Goal: Information Seeking & Learning: Check status

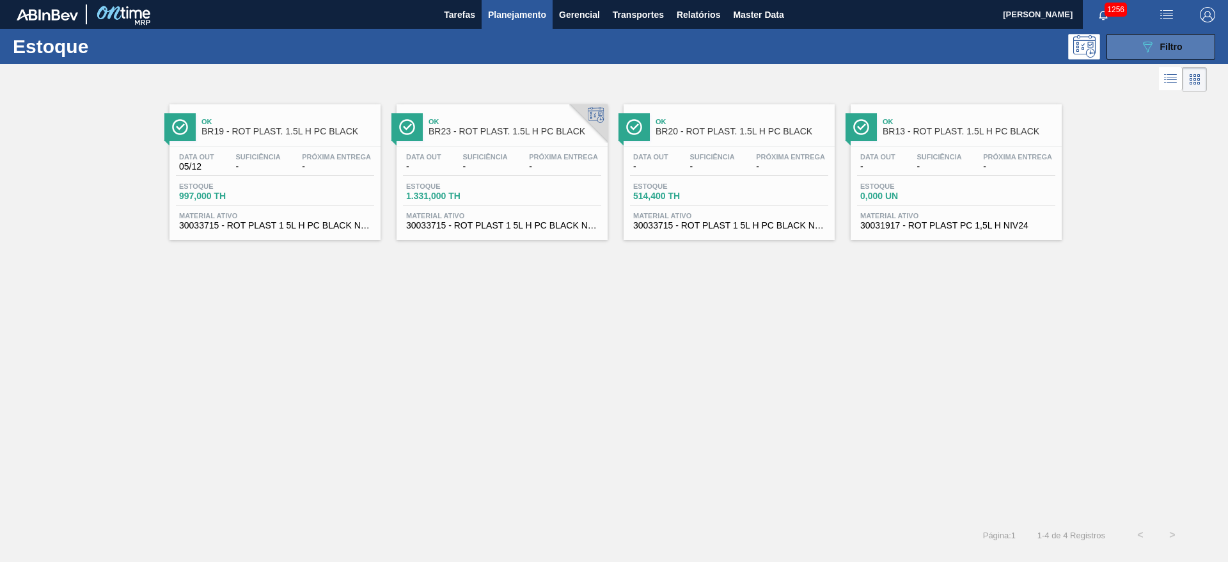
click at [1143, 50] on icon "089F7B8B-B2A5-4AFE-B5C0-19BA573D28AC" at bounding box center [1147, 46] width 15 height 15
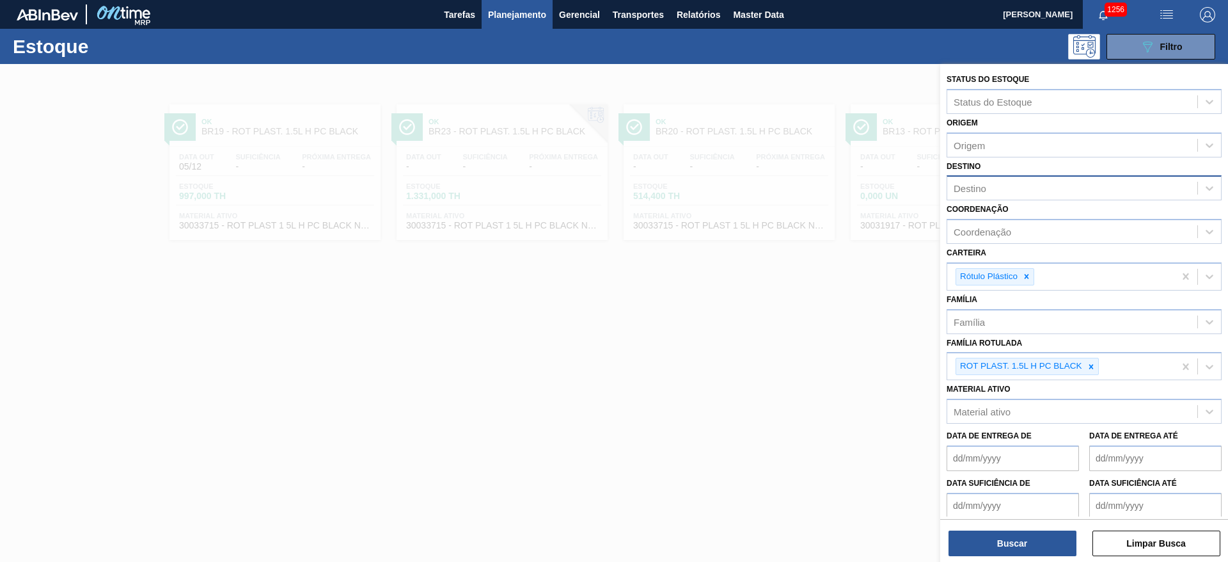
click at [975, 193] on div "Destino" at bounding box center [970, 188] width 33 height 11
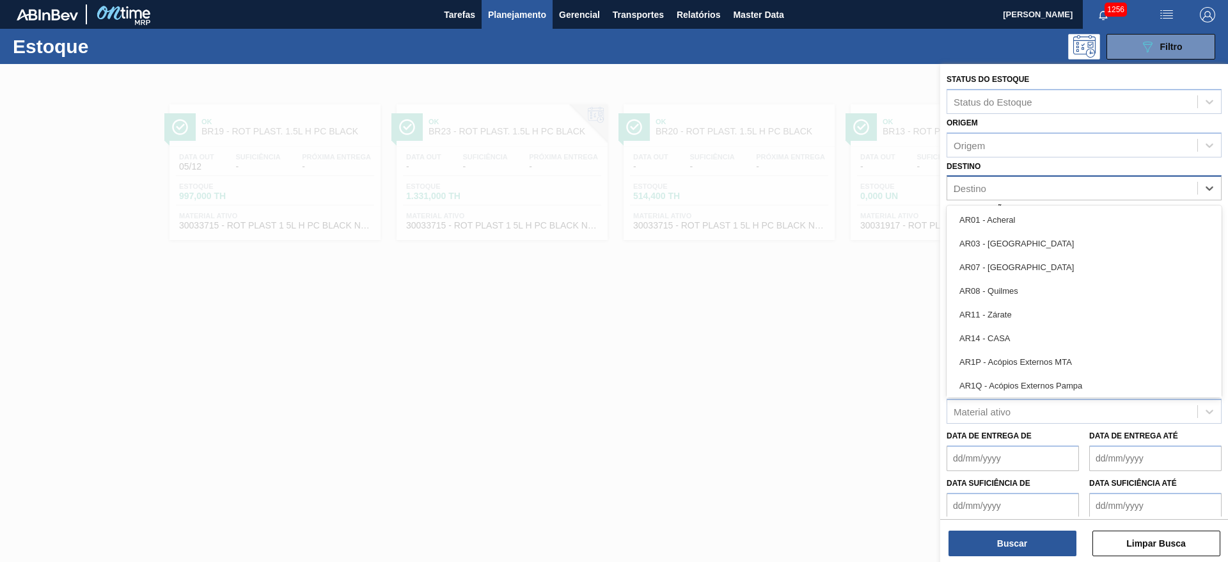
type input "20"
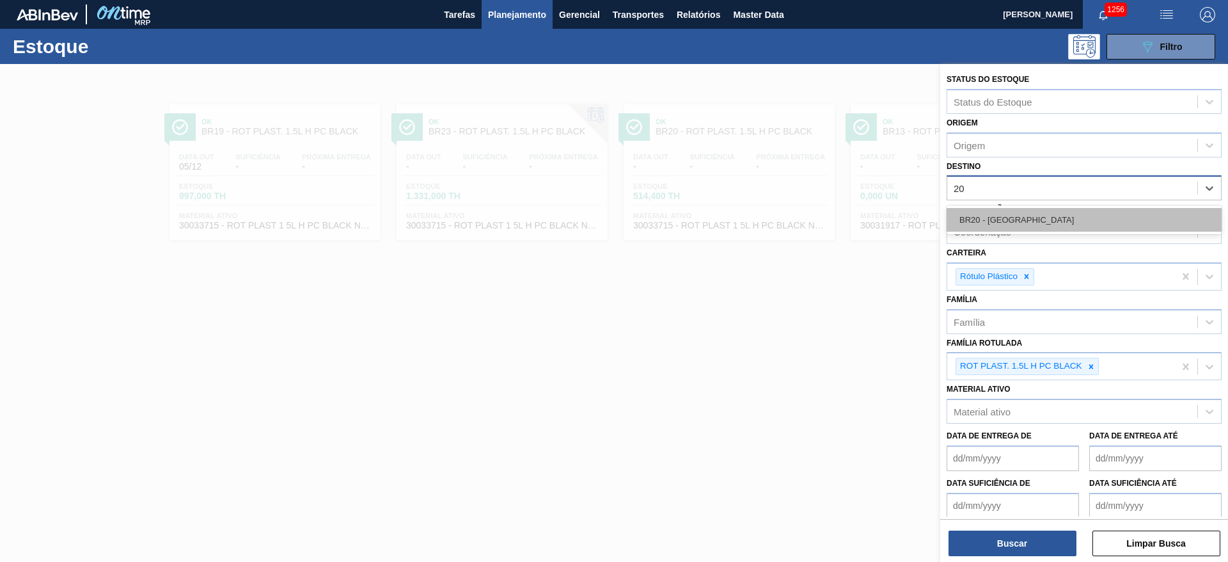
click at [990, 209] on div "BR20 - [GEOGRAPHIC_DATA]" at bounding box center [1084, 220] width 275 height 24
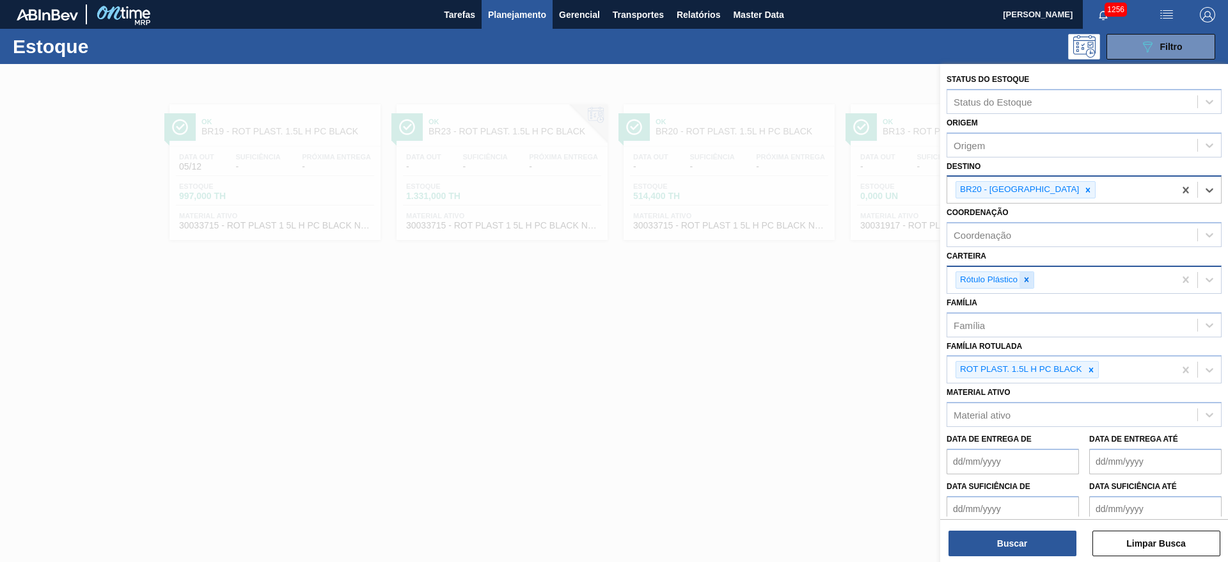
click at [1027, 279] on icon at bounding box center [1027, 280] width 4 height 4
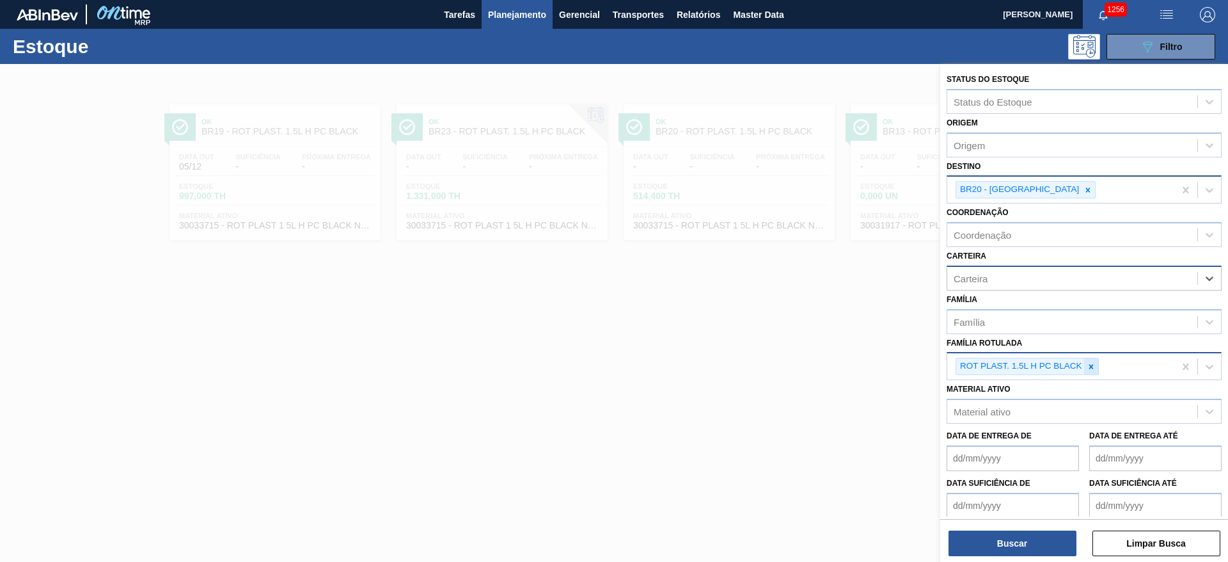
click at [1091, 365] on icon at bounding box center [1091, 366] width 4 height 4
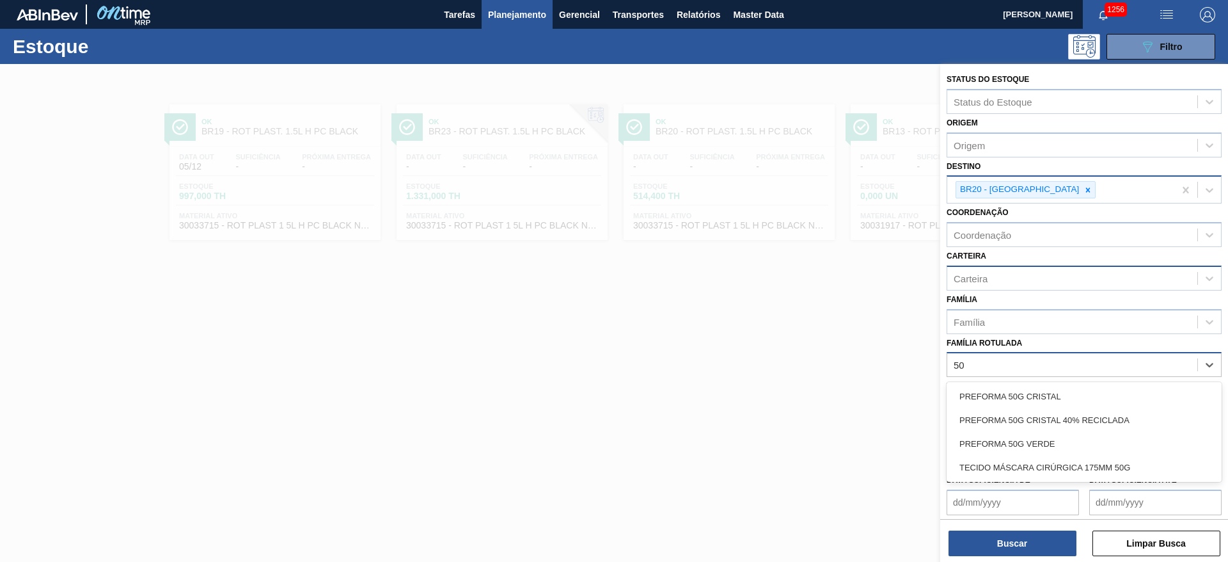
type Rotulada "50g"
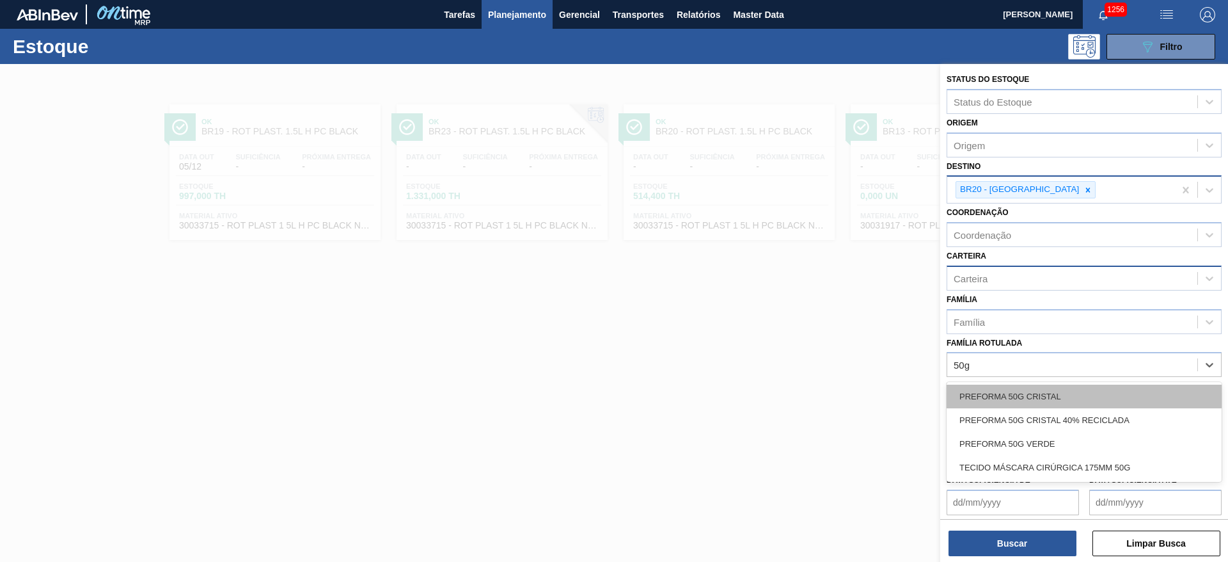
click at [1054, 390] on div "PREFORMA 50G CRISTAL" at bounding box center [1084, 397] width 275 height 24
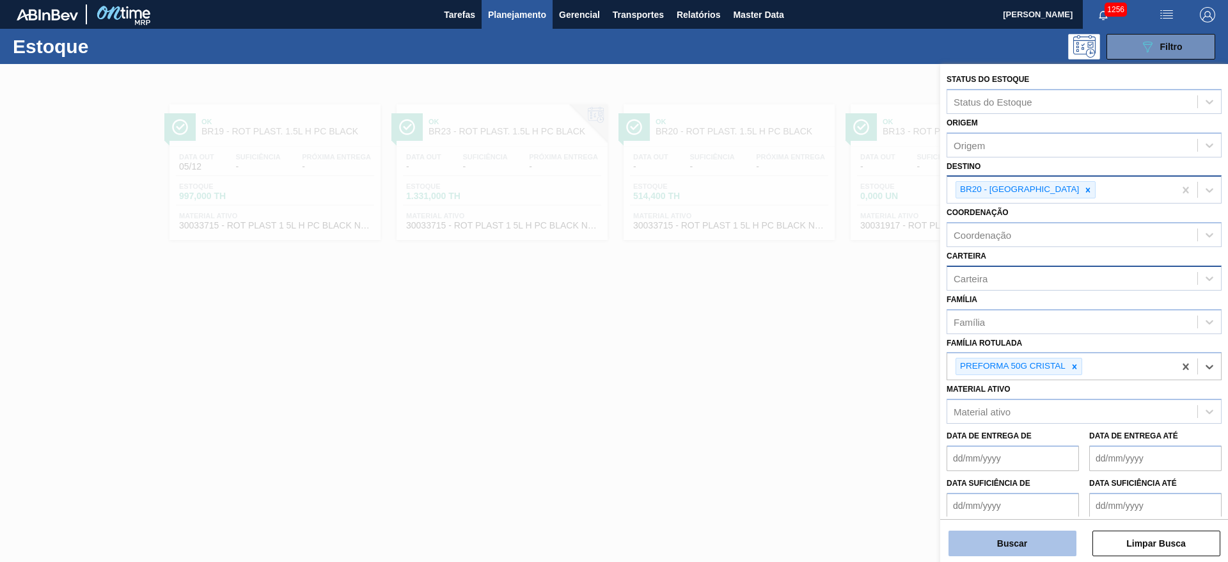
click at [1022, 530] on button "Buscar" at bounding box center [1013, 543] width 128 height 26
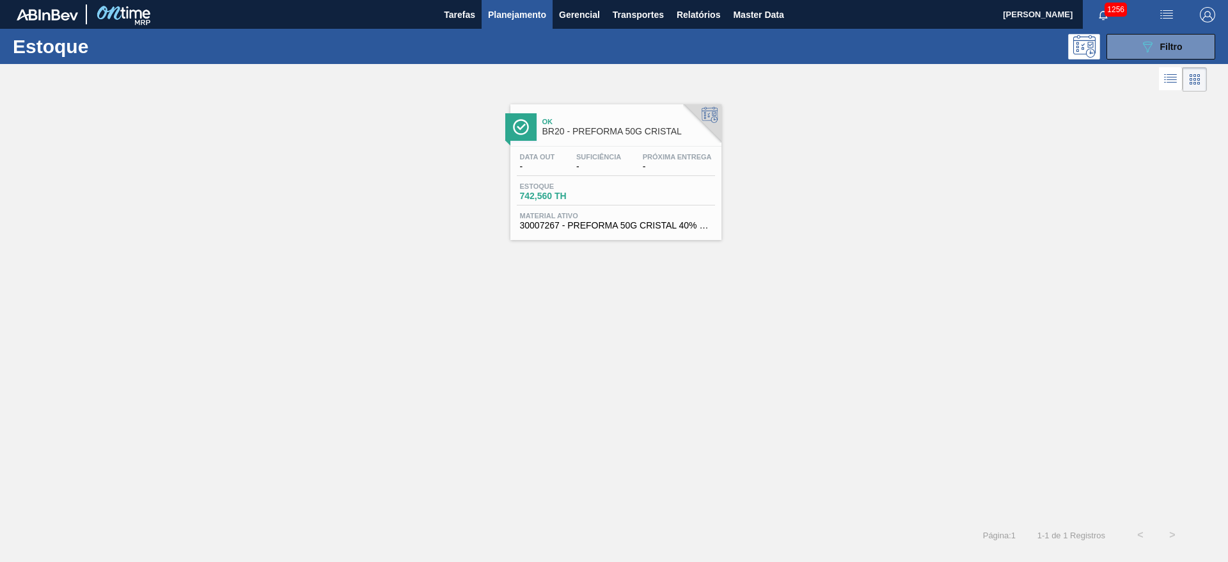
click at [603, 188] on span "Estoque" at bounding box center [565, 186] width 90 height 8
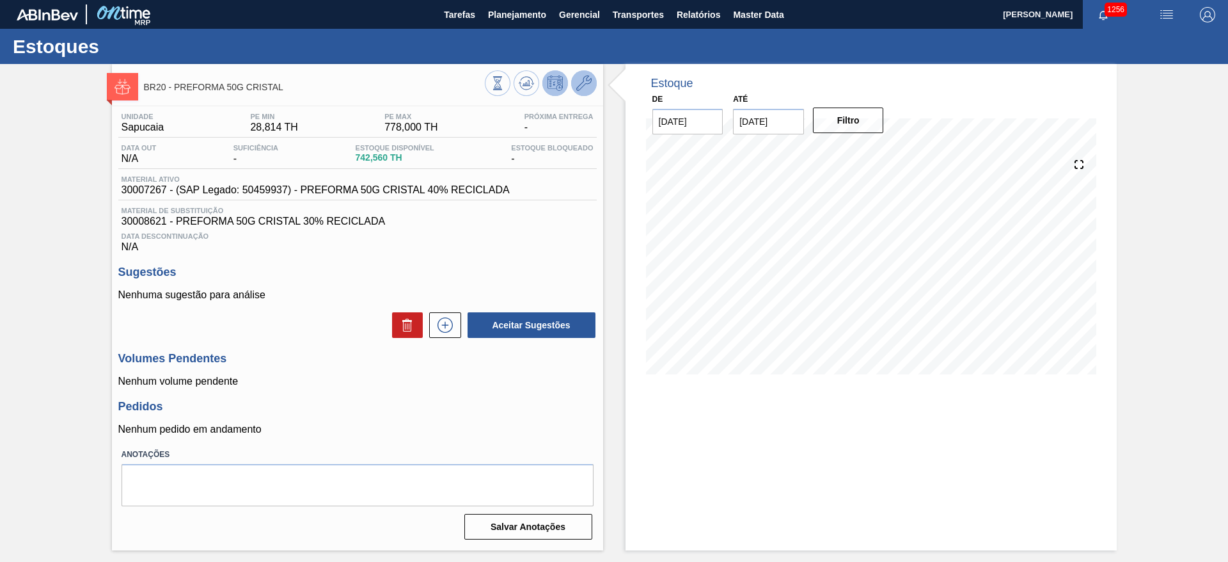
click at [585, 82] on icon at bounding box center [583, 82] width 15 height 15
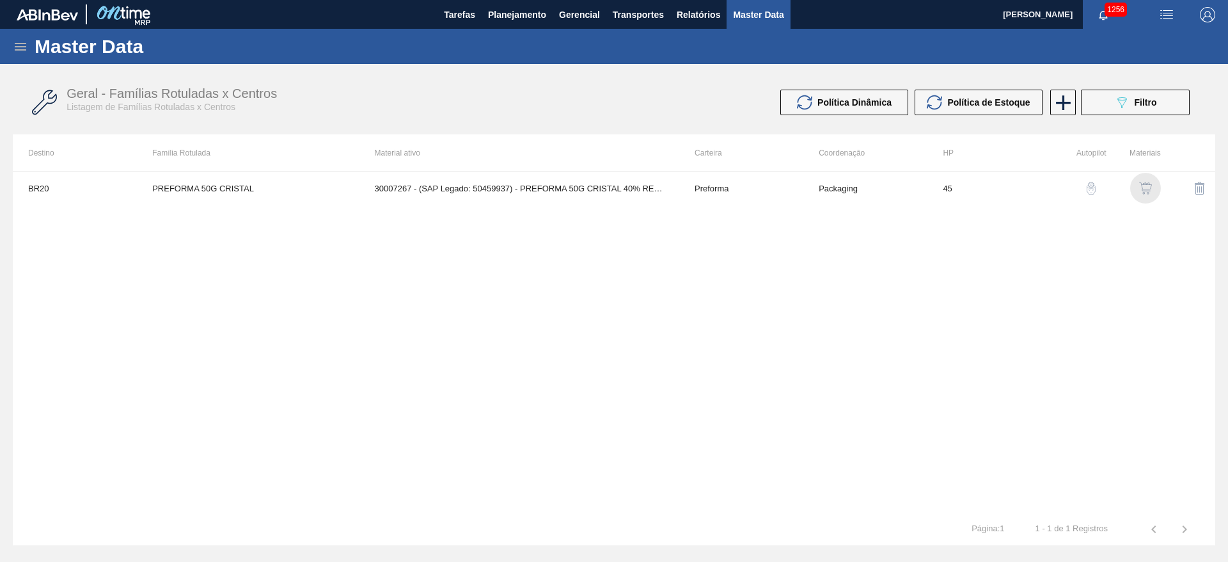
click at [1145, 193] on img "button" at bounding box center [1145, 188] width 13 height 13
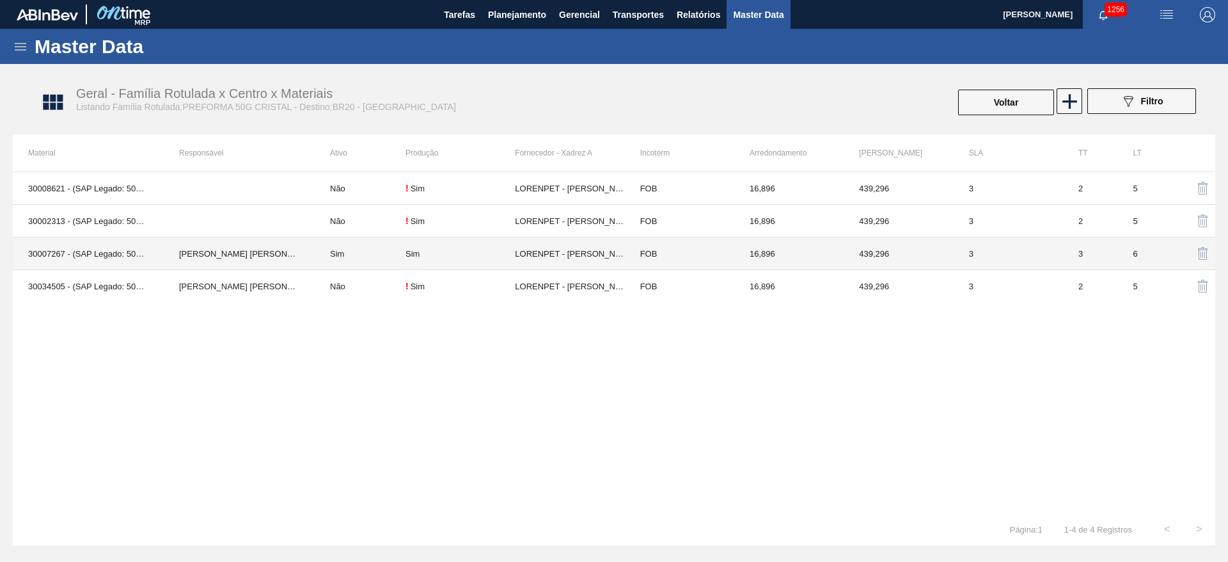
click at [345, 256] on td "Sim" at bounding box center [360, 253] width 91 height 33
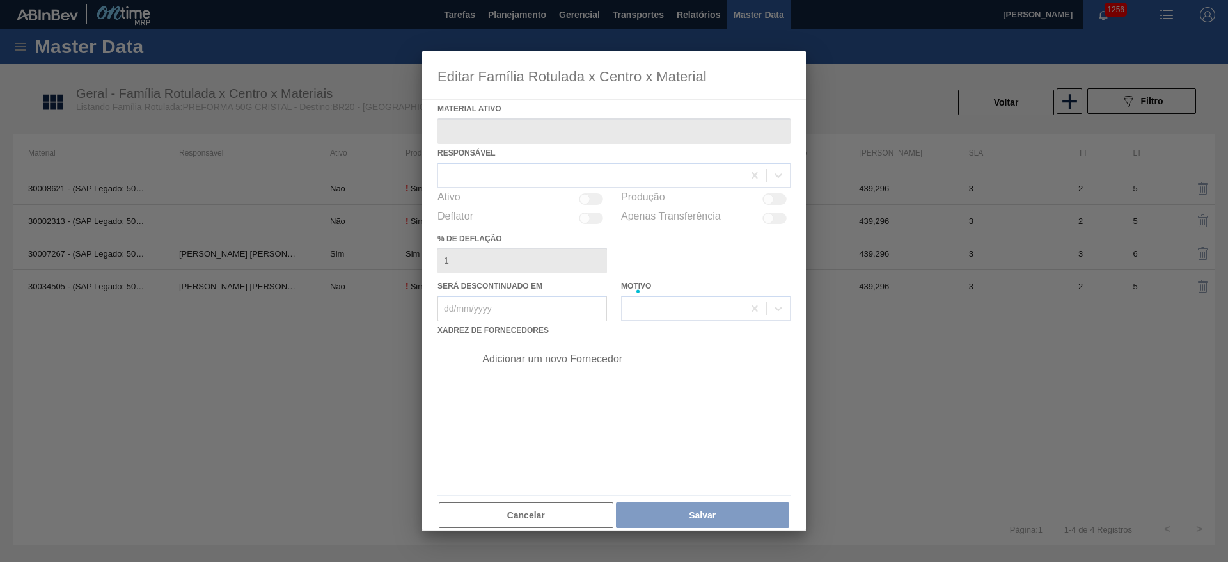
type ativo "30007267 - (SAP Legado: 50459937) - PREFORMA 50G CRISTAL 40% RECICLADA"
checkbox input "true"
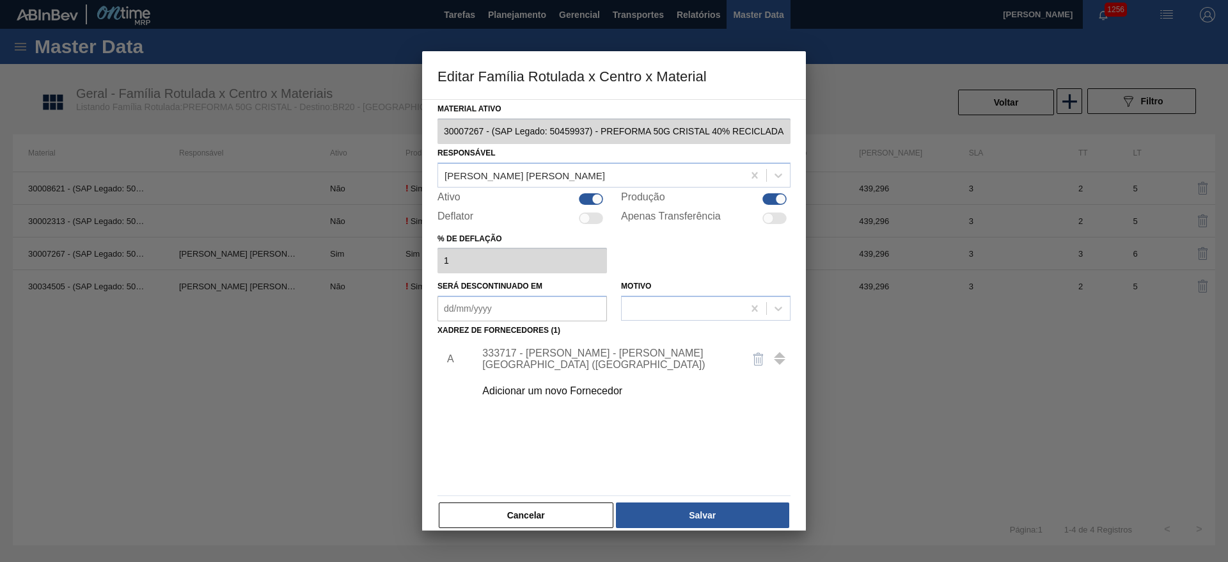
click at [595, 198] on div at bounding box center [597, 198] width 11 height 11
checkbox input "false"
click at [696, 516] on button "Salvar" at bounding box center [702, 515] width 173 height 26
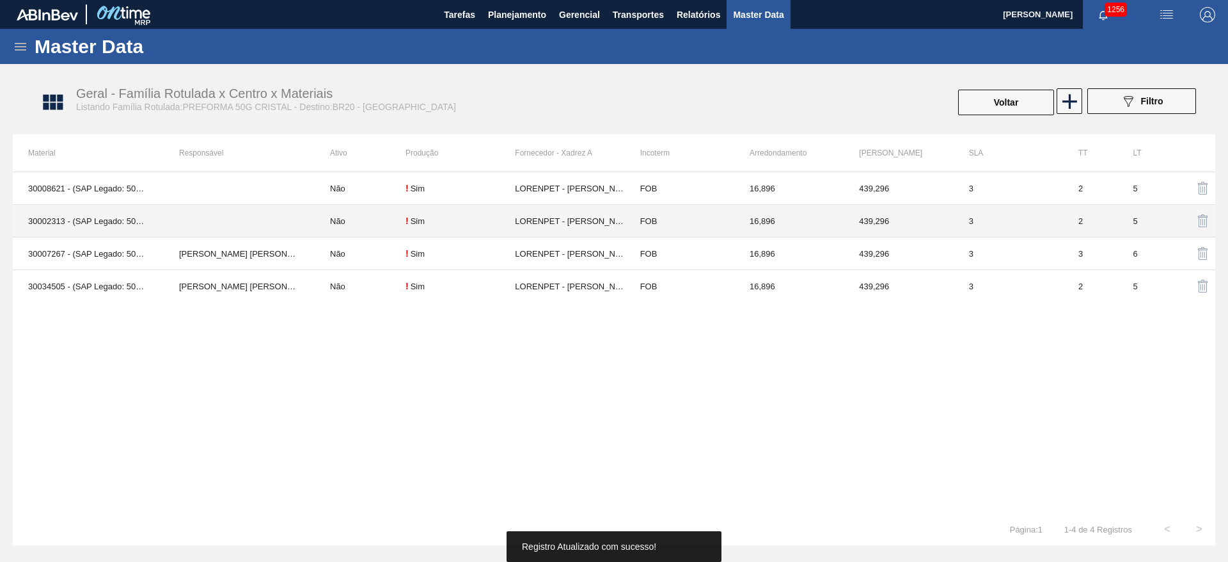
click at [350, 219] on td "Não" at bounding box center [360, 221] width 91 height 33
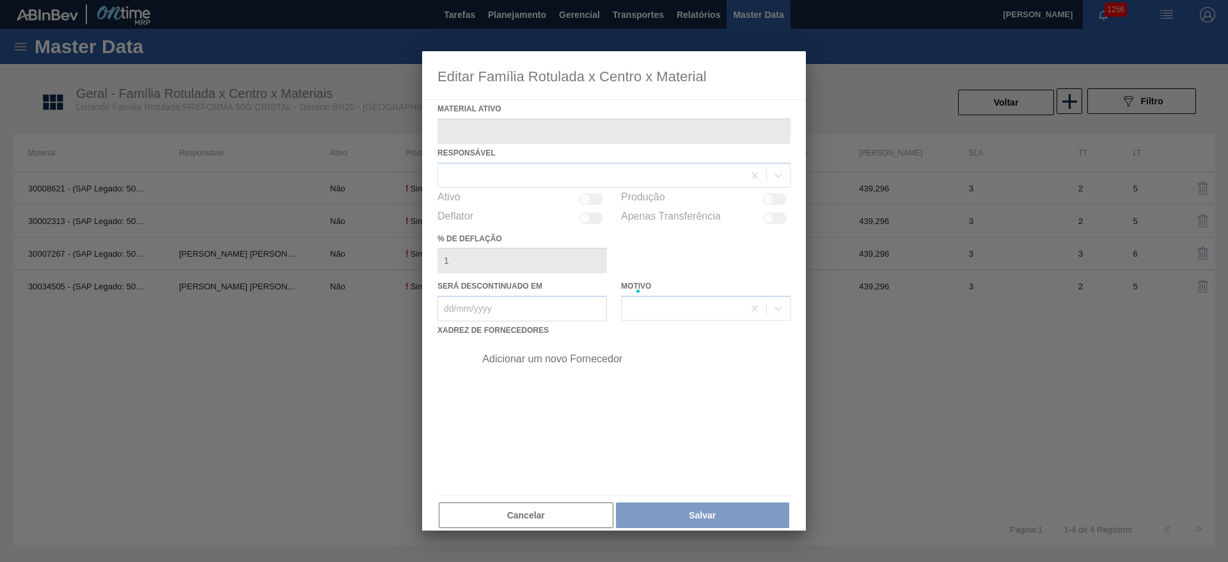
type ativo "30002313 - (SAP Legado: 50515555) - PREFORMA 50 CRISTAL"
checkbox input "true"
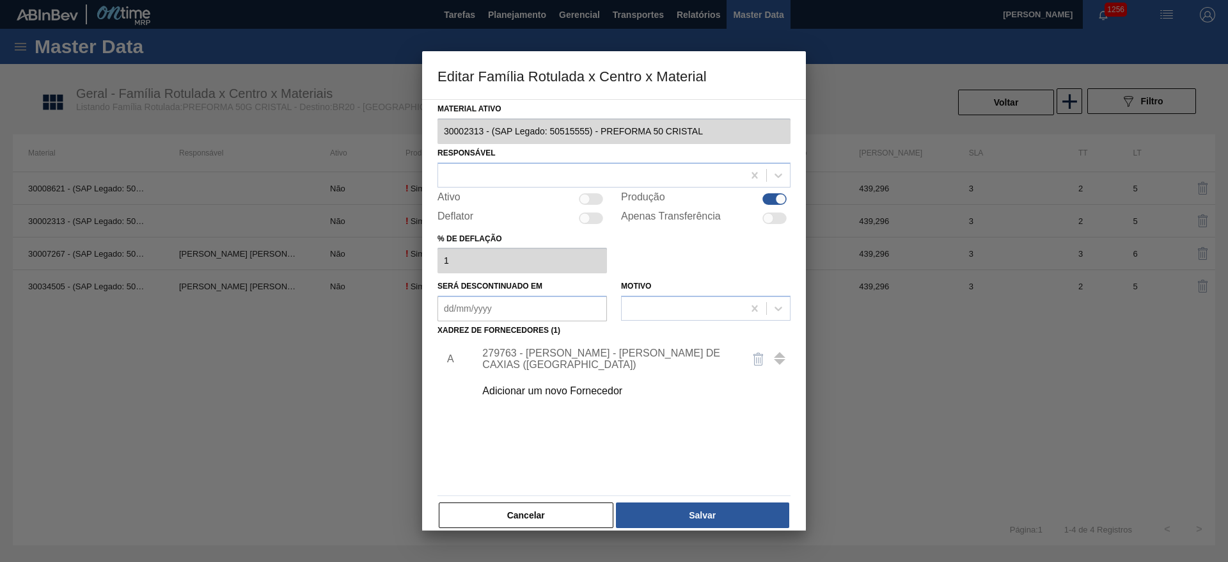
click at [587, 196] on div at bounding box center [585, 198] width 11 height 11
checkbox input "true"
click at [453, 177] on div at bounding box center [590, 175] width 305 height 19
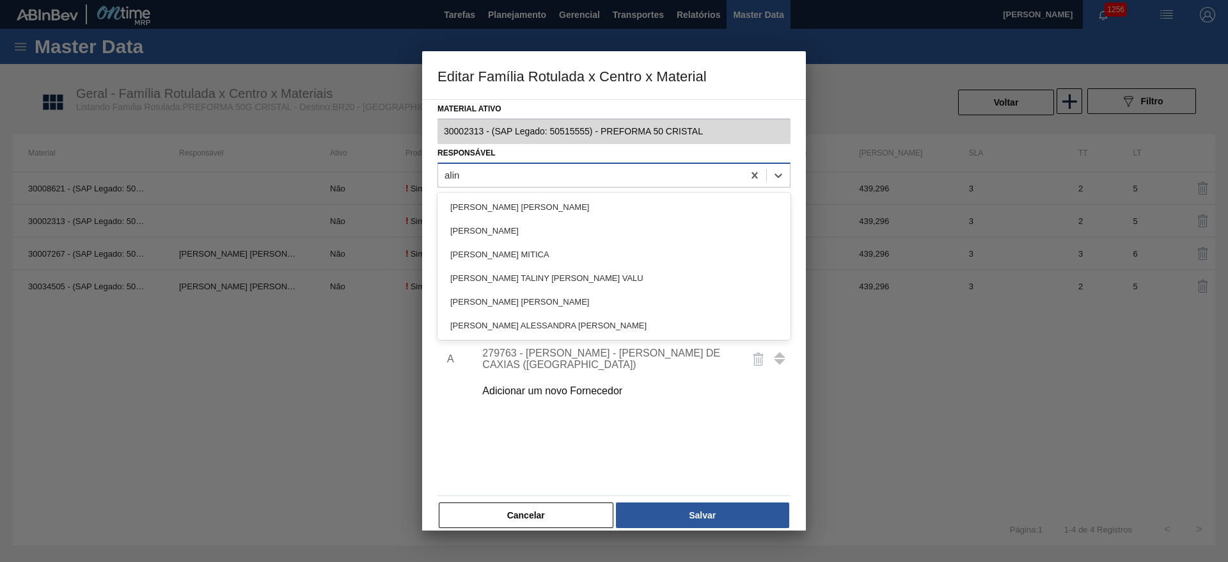
type input "[PERSON_NAME]"
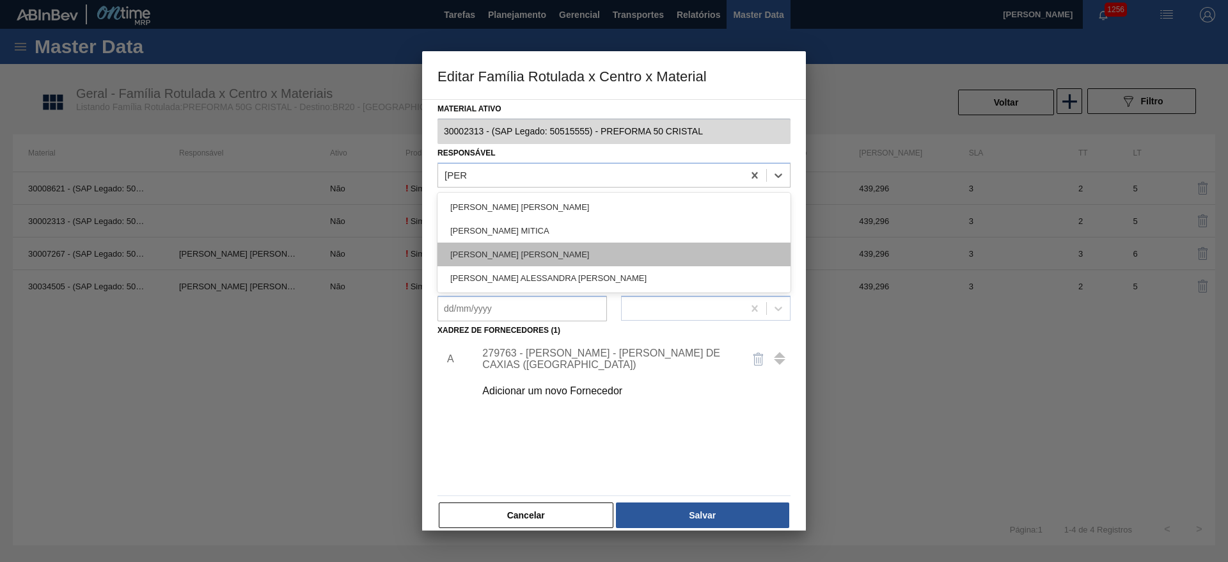
click at [505, 256] on div "[PERSON_NAME] [PERSON_NAME]" at bounding box center [614, 254] width 353 height 24
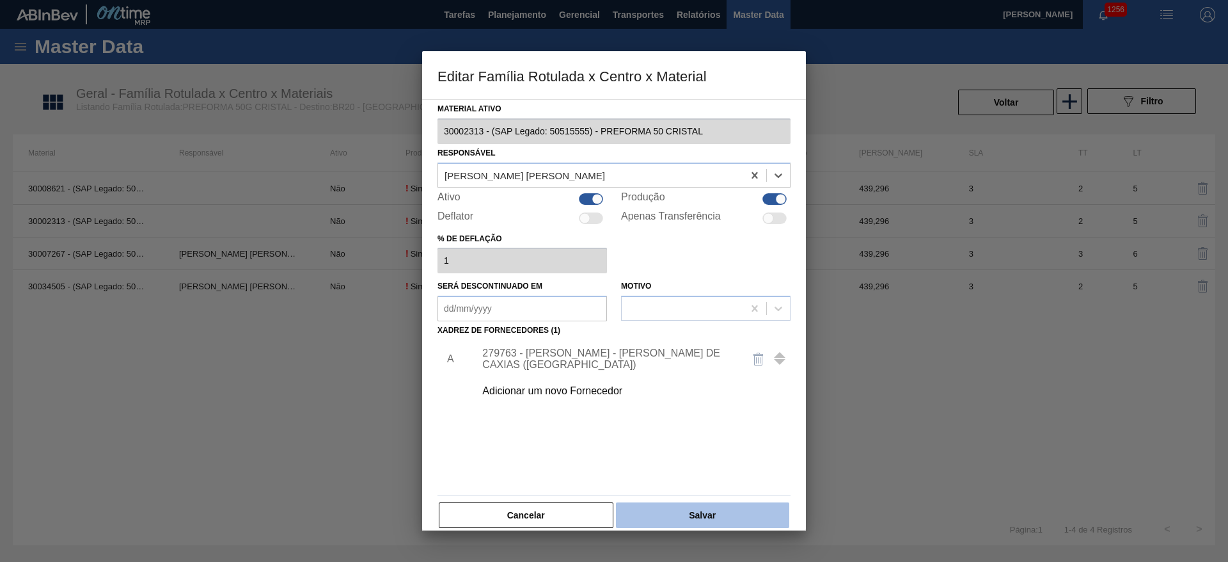
click at [672, 511] on button "Salvar" at bounding box center [702, 515] width 173 height 26
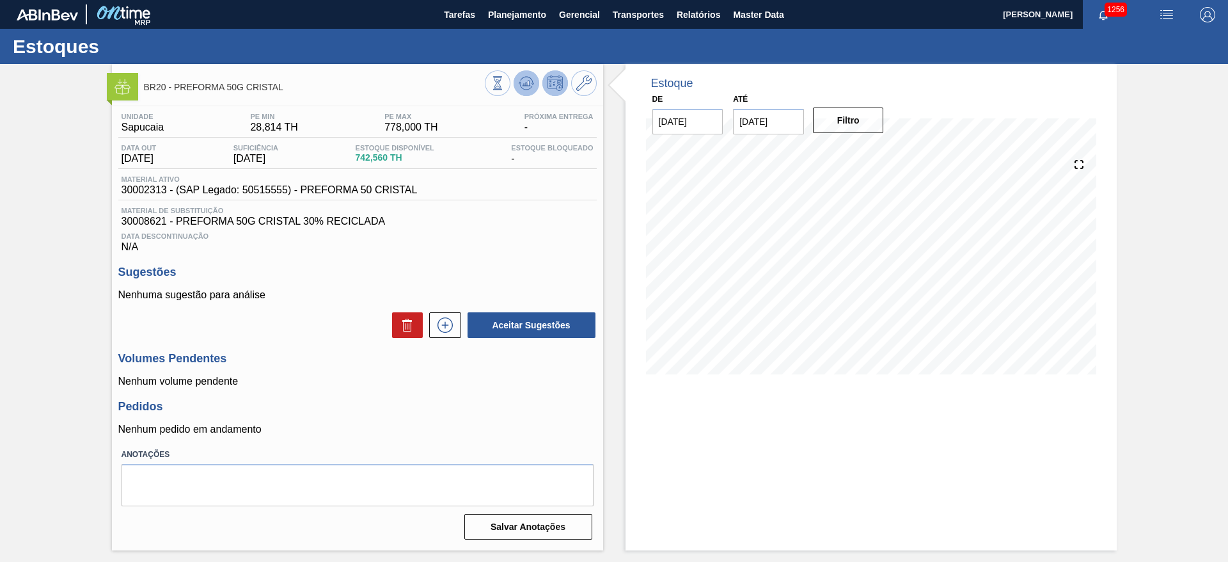
click at [523, 79] on icon at bounding box center [526, 82] width 15 height 15
click at [523, 80] on icon at bounding box center [526, 82] width 15 height 15
click at [585, 82] on icon at bounding box center [583, 82] width 15 height 15
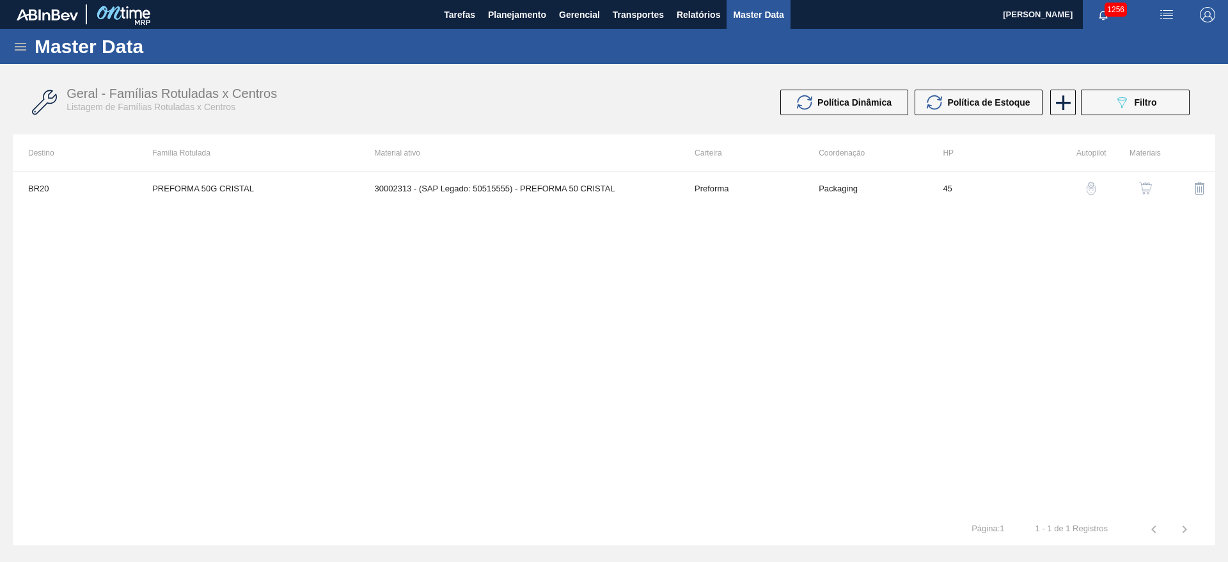
click at [1148, 189] on img "button" at bounding box center [1145, 188] width 13 height 13
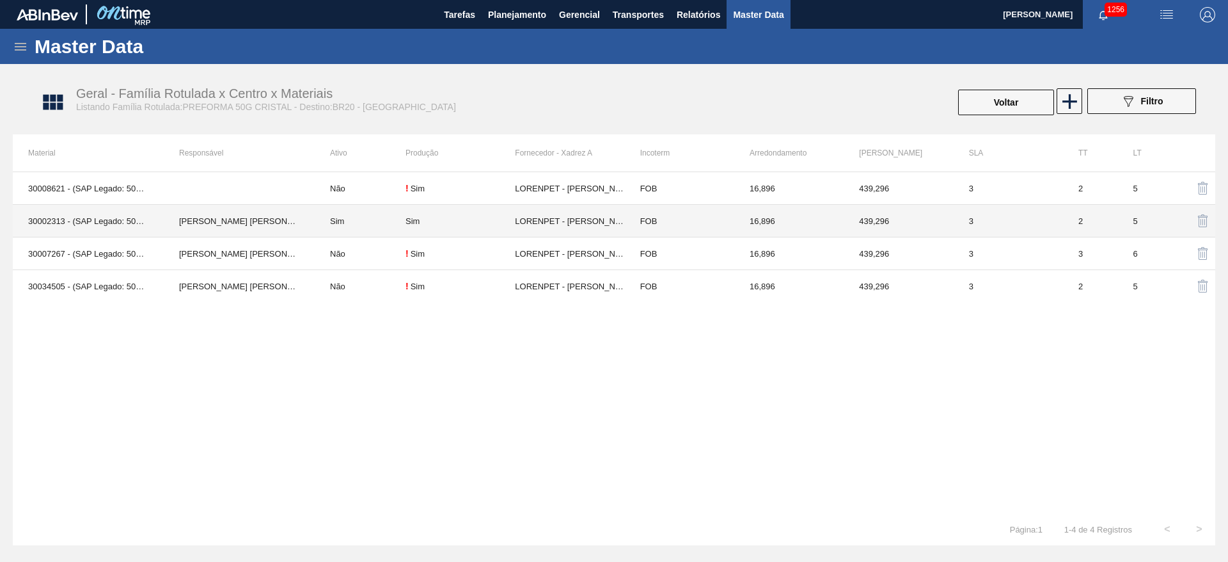
click at [336, 226] on td "Sim" at bounding box center [360, 221] width 91 height 33
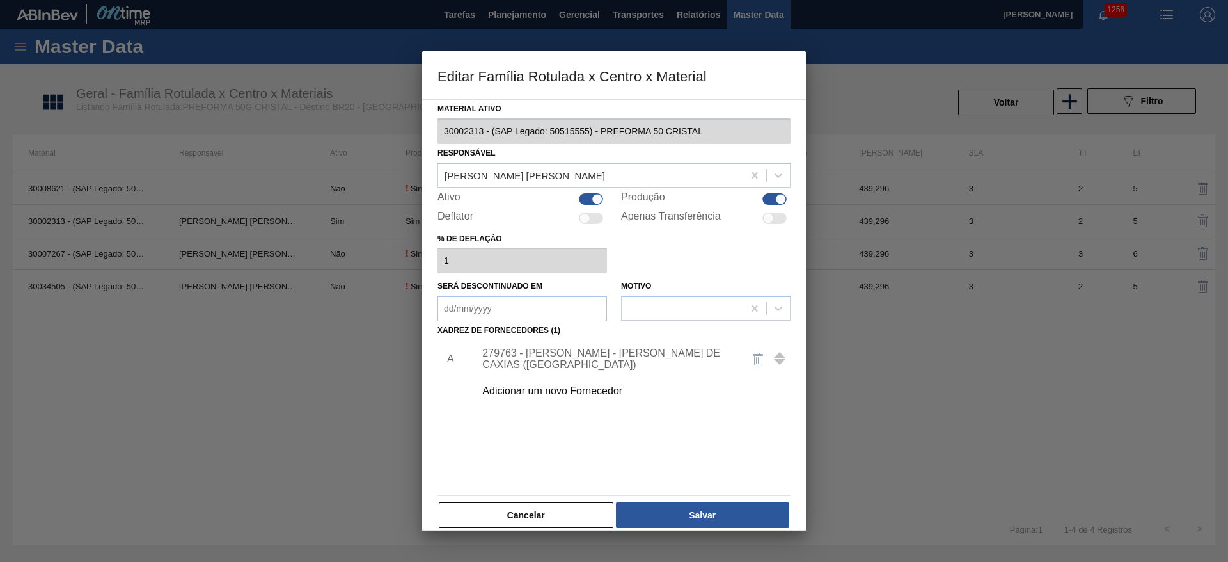
click at [585, 200] on div at bounding box center [591, 199] width 24 height 12
checkbox input "false"
click at [692, 518] on button "Salvar" at bounding box center [702, 515] width 173 height 26
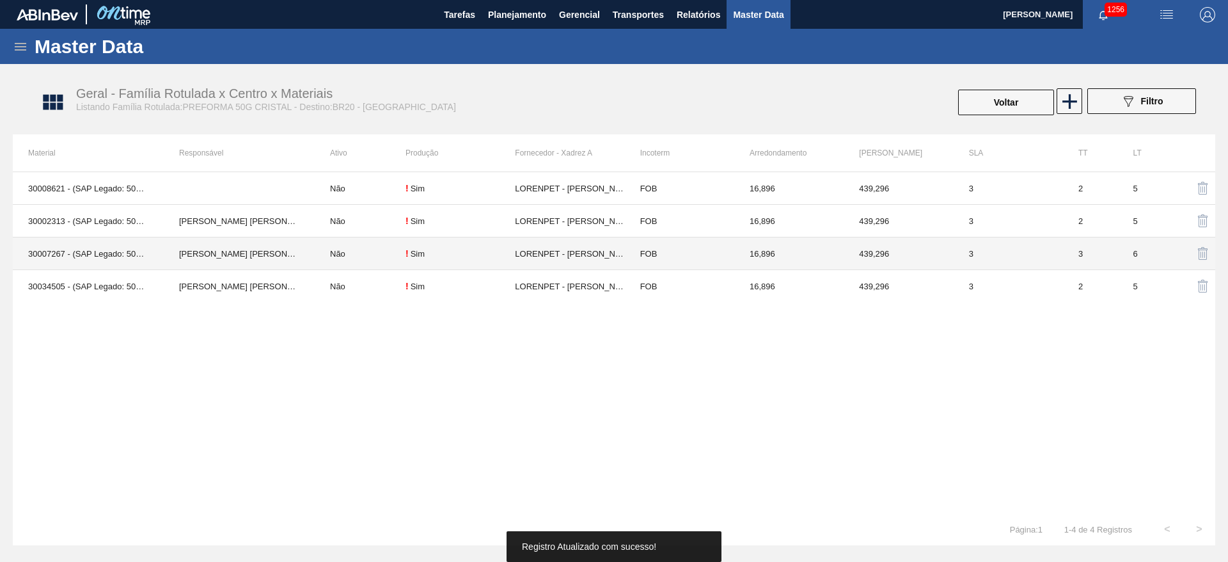
click at [340, 250] on td "Não" at bounding box center [360, 253] width 91 height 33
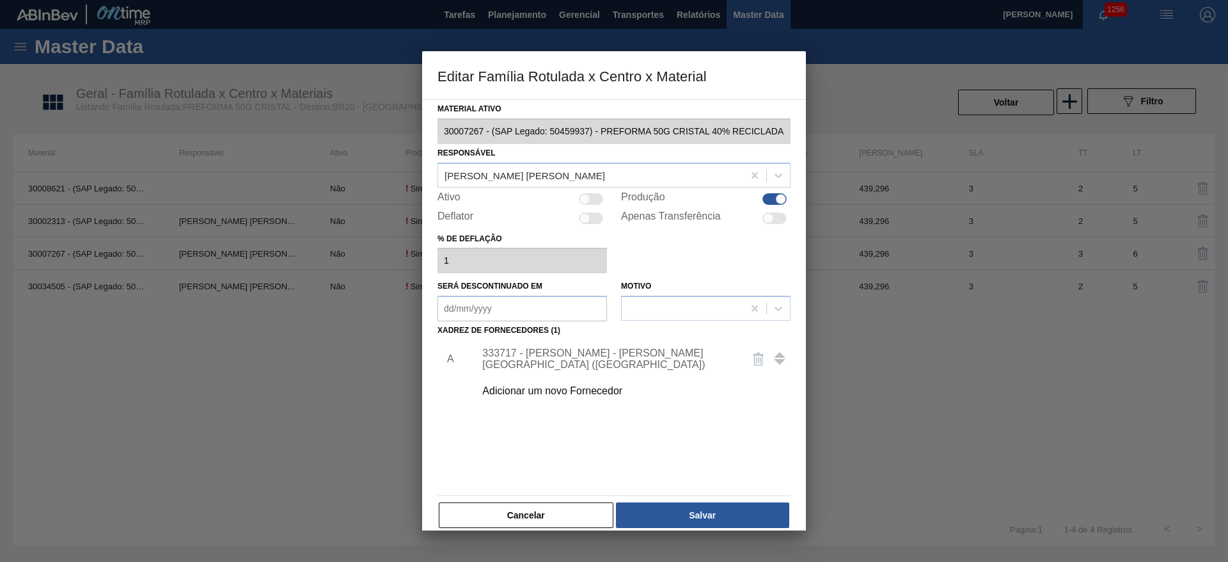
click at [588, 199] on div at bounding box center [585, 198] width 11 height 11
checkbox input "true"
click at [686, 512] on button "Salvar" at bounding box center [702, 515] width 173 height 26
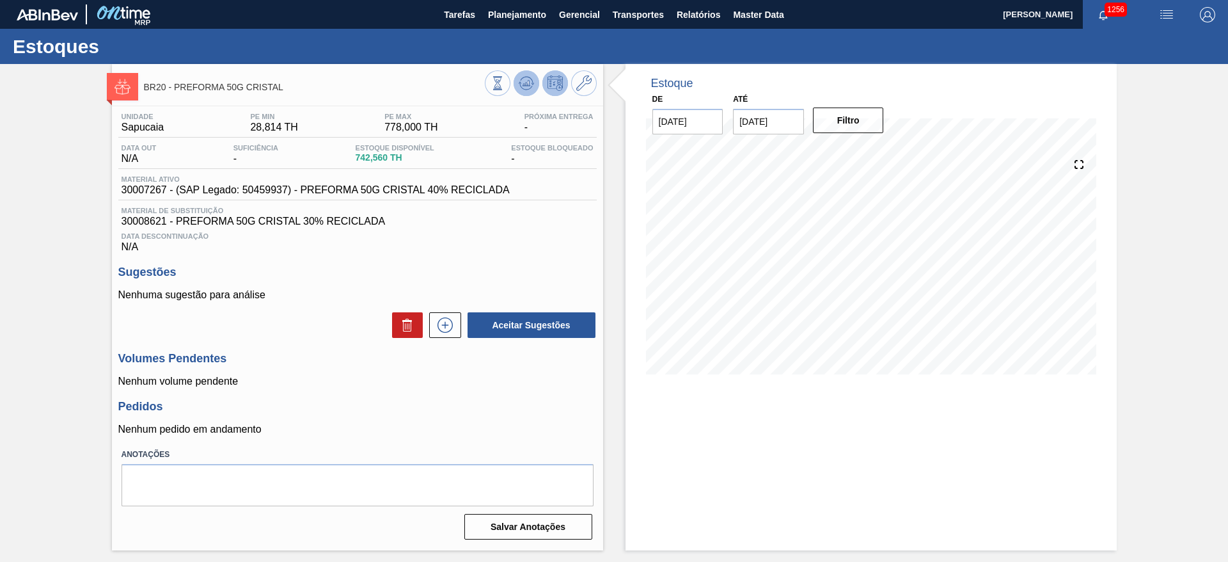
click at [528, 80] on icon at bounding box center [526, 83] width 8 height 6
click at [698, 12] on span "Relatórios" at bounding box center [699, 14] width 44 height 15
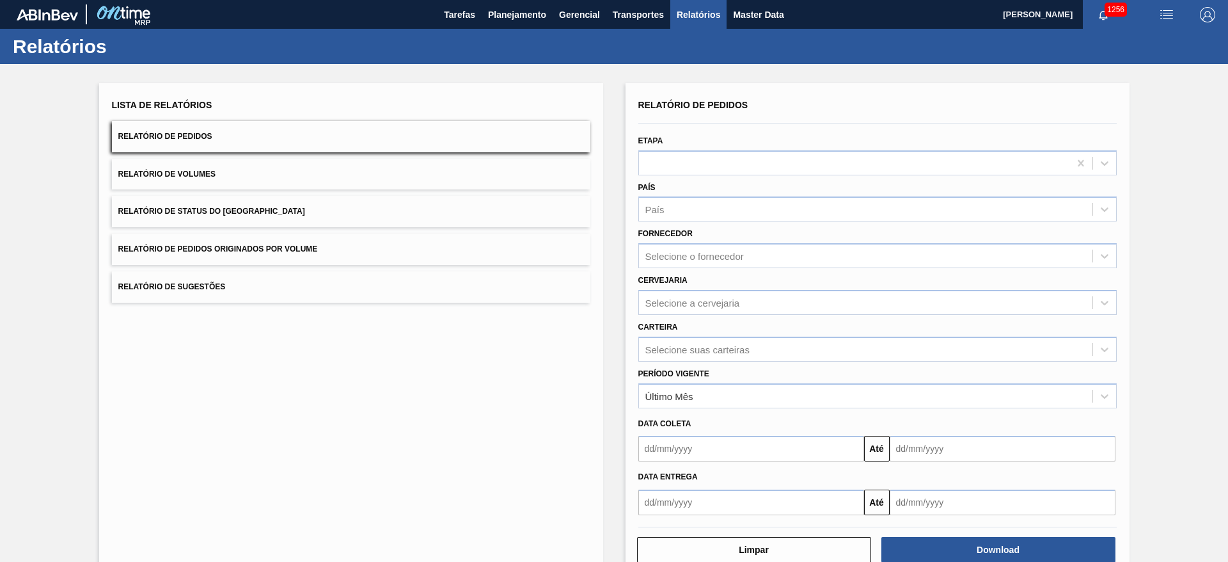
click at [166, 246] on span "Relatório de Pedidos Originados por Volume" at bounding box center [218, 248] width 200 height 9
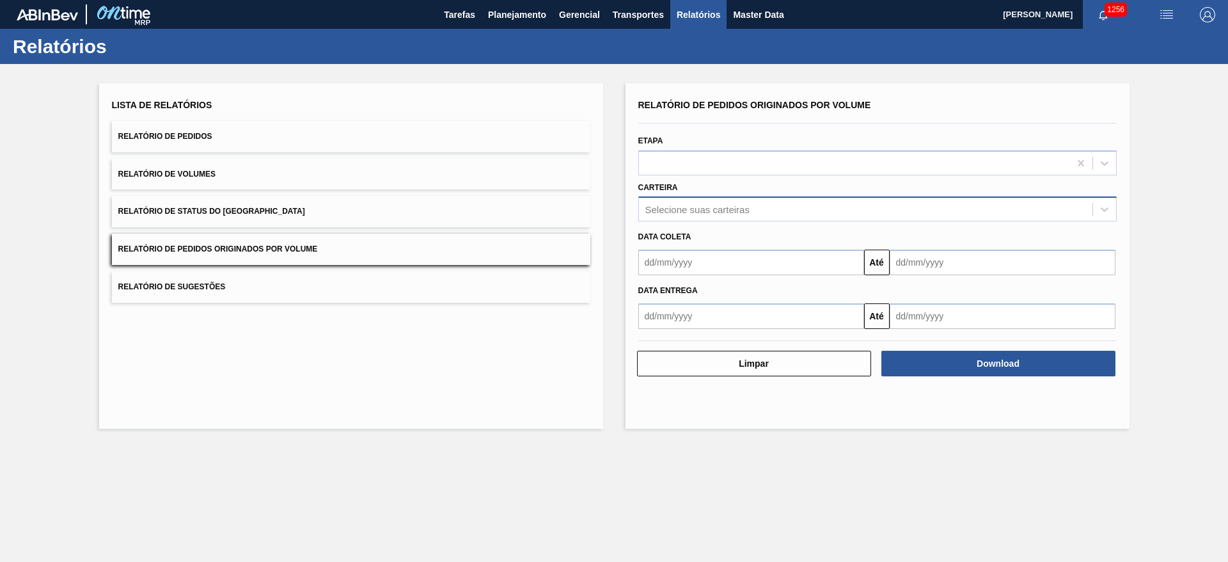
click at [662, 210] on div "Selecione suas carteiras" at bounding box center [698, 209] width 104 height 11
type input "h"
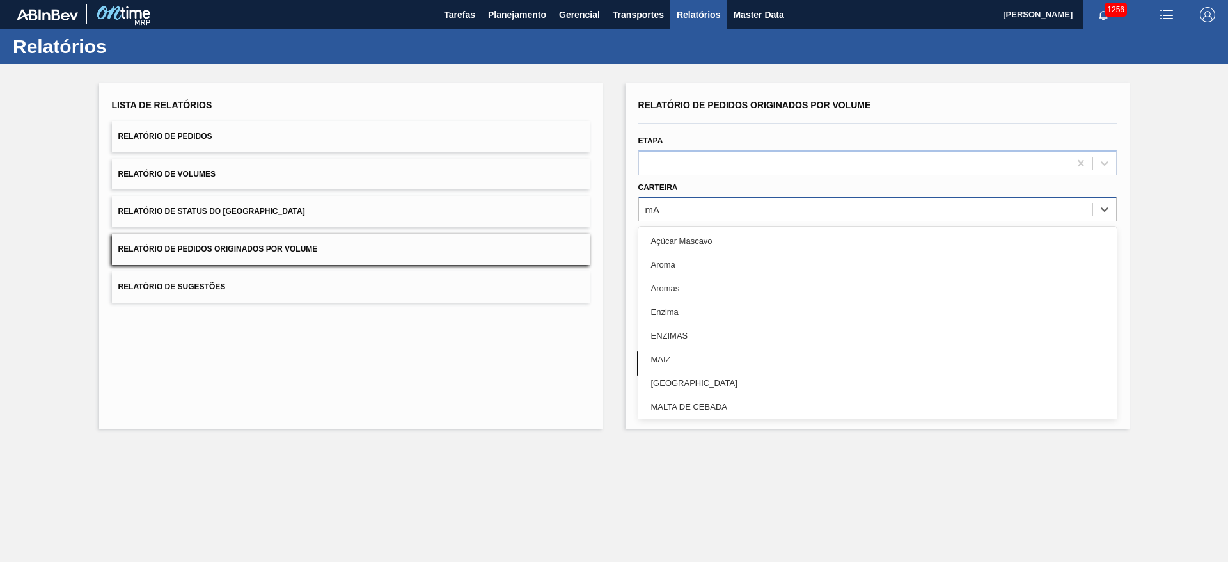
type input "m"
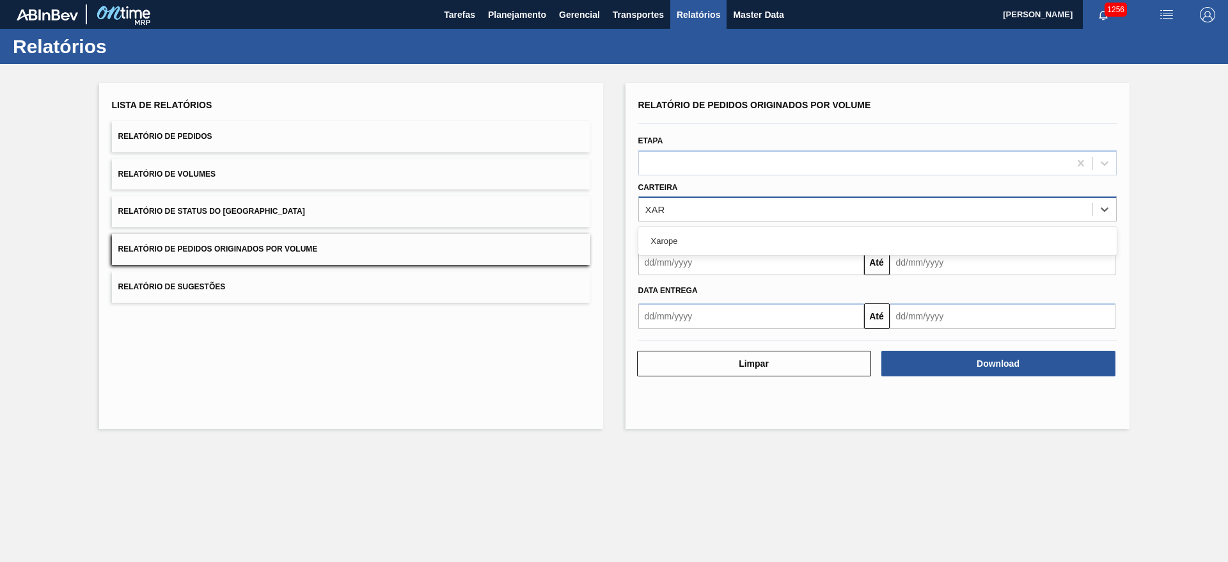
type input "XARO"
drag, startPoint x: 663, startPoint y: 243, endPoint x: 676, endPoint y: 242, distance: 12.2
click at [671, 242] on div "Xarope" at bounding box center [877, 241] width 479 height 24
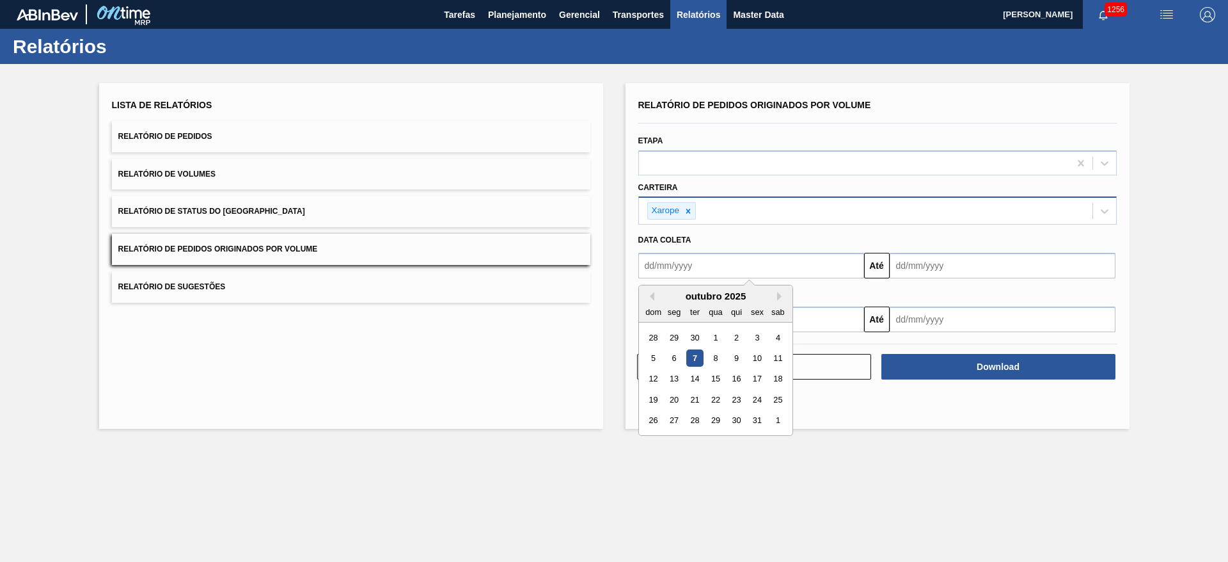
click at [648, 269] on input "text" at bounding box center [751, 266] width 226 height 26
drag, startPoint x: 672, startPoint y: 356, endPoint x: 863, endPoint y: 306, distance: 197.7
click at [686, 351] on div "5 6 7 8 9 10 11" at bounding box center [715, 357] width 145 height 20
click at [678, 354] on div "6" at bounding box center [673, 357] width 17 height 17
type input "[DATE]"
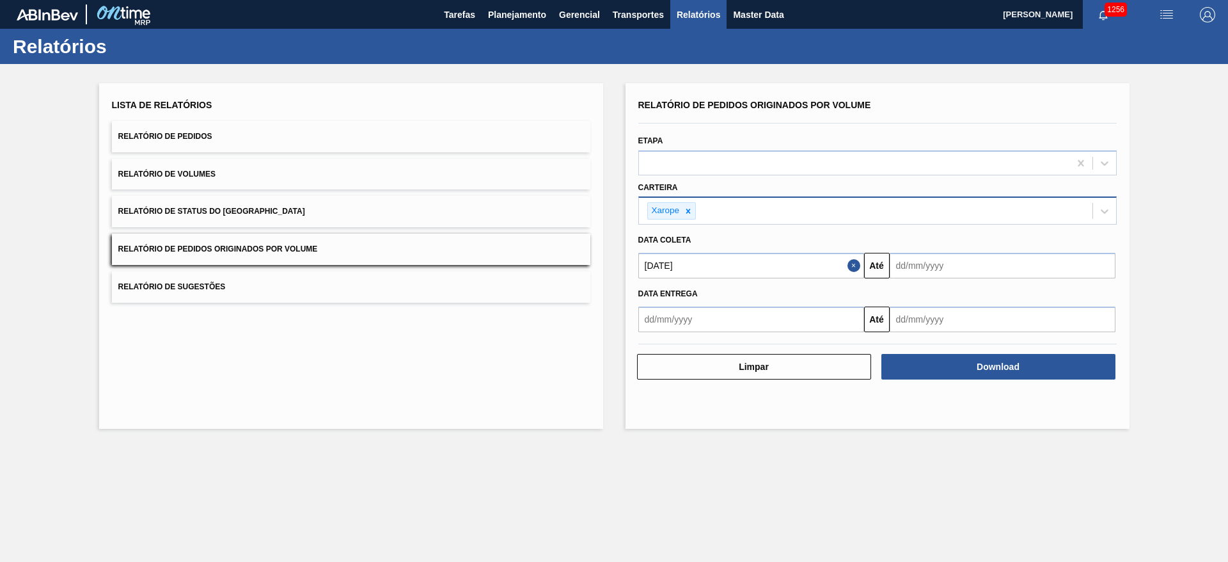
click at [902, 271] on input "text" at bounding box center [1003, 266] width 226 height 26
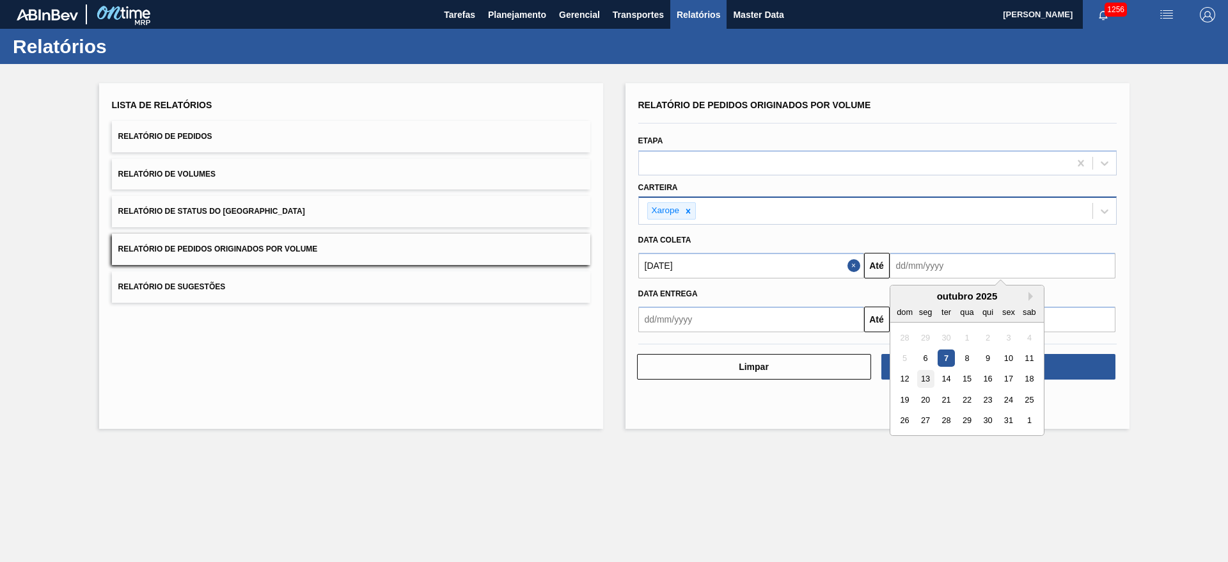
click at [929, 372] on div "13" at bounding box center [925, 378] width 17 height 17
type input "[DATE]"
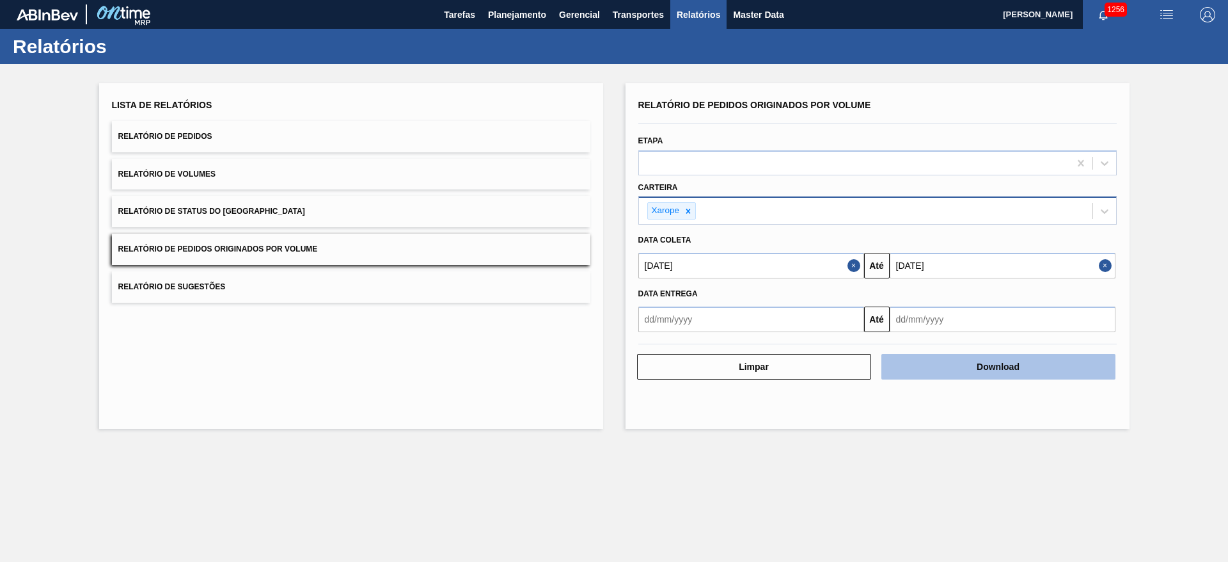
click at [956, 364] on button "Download" at bounding box center [999, 367] width 234 height 26
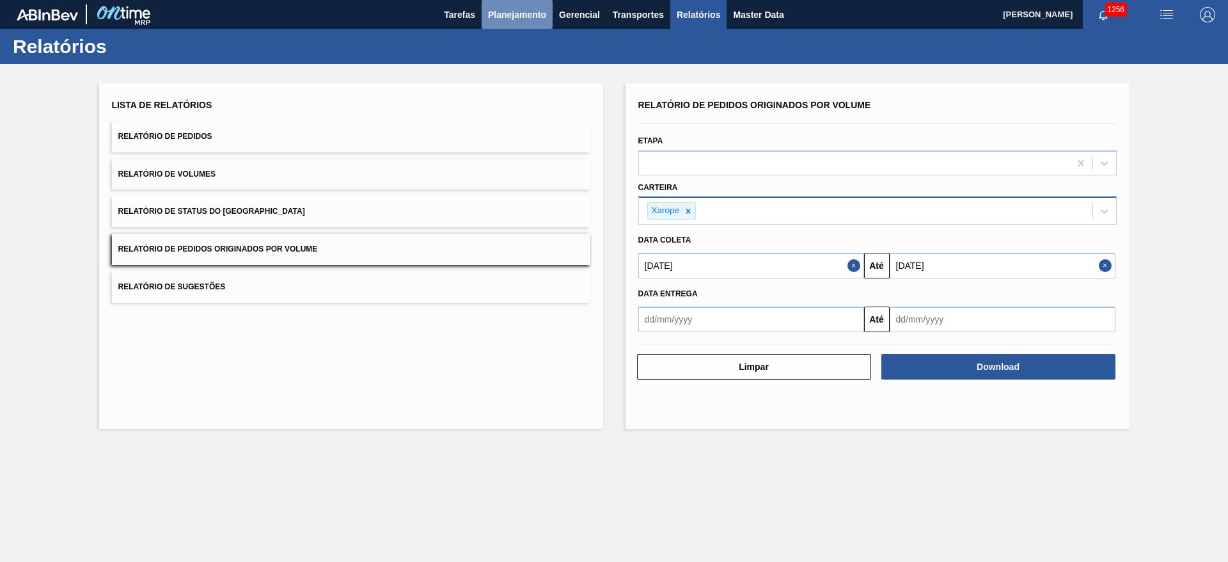
click at [507, 15] on span "Planejamento" at bounding box center [517, 14] width 58 height 15
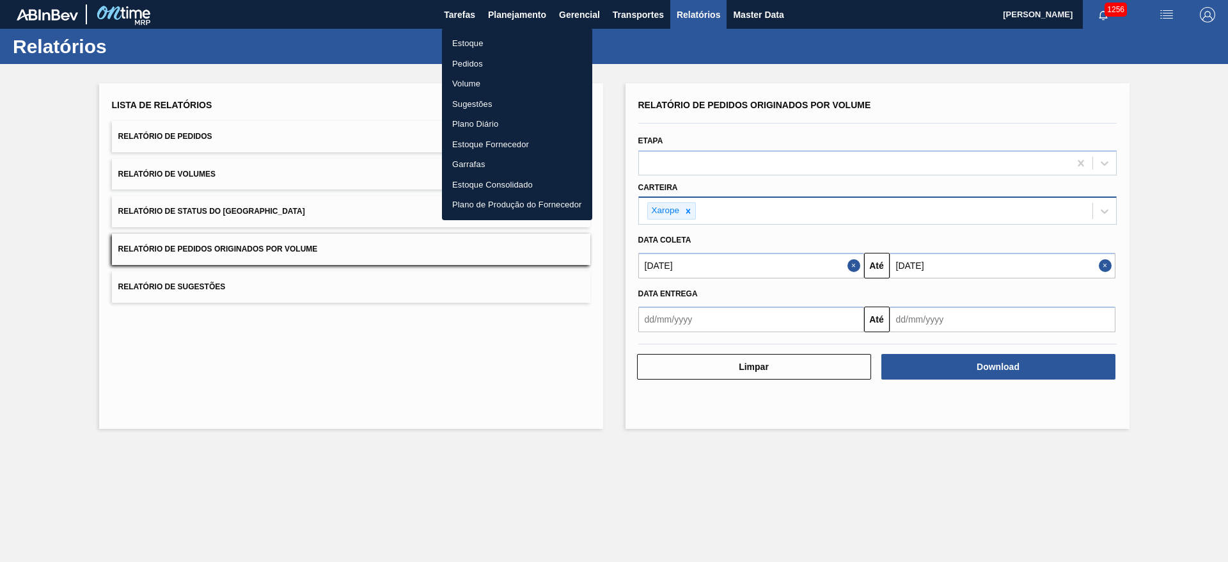
click at [469, 79] on li "Volume" at bounding box center [517, 84] width 150 height 20
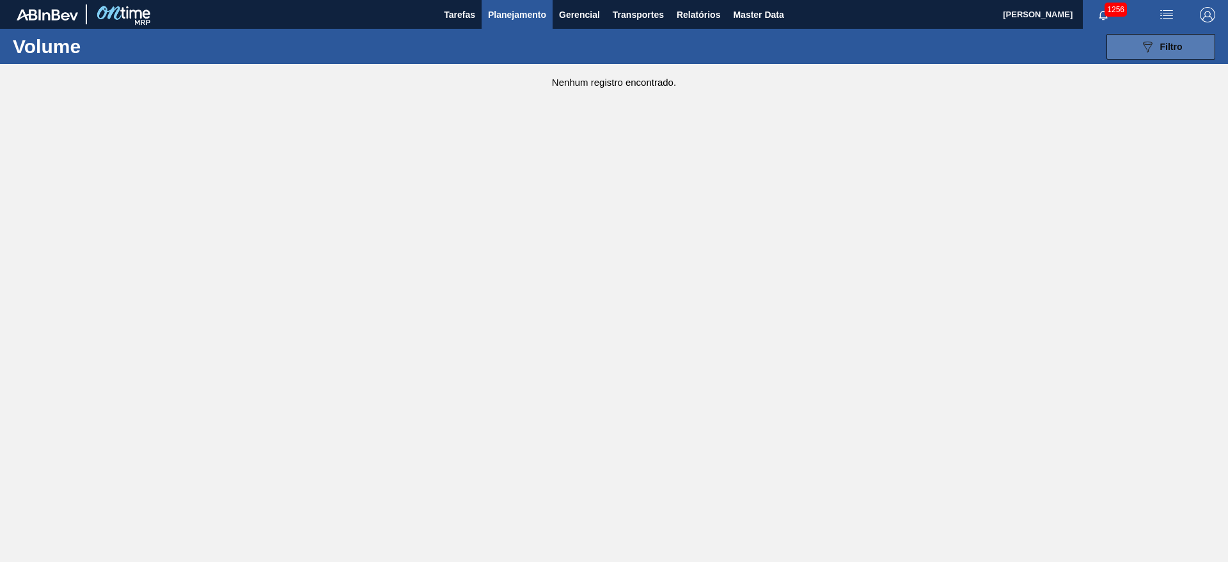
click at [1148, 54] on button "089F7B8B-B2A5-4AFE-B5C0-19BA573D28AC Filtro" at bounding box center [1161, 47] width 109 height 26
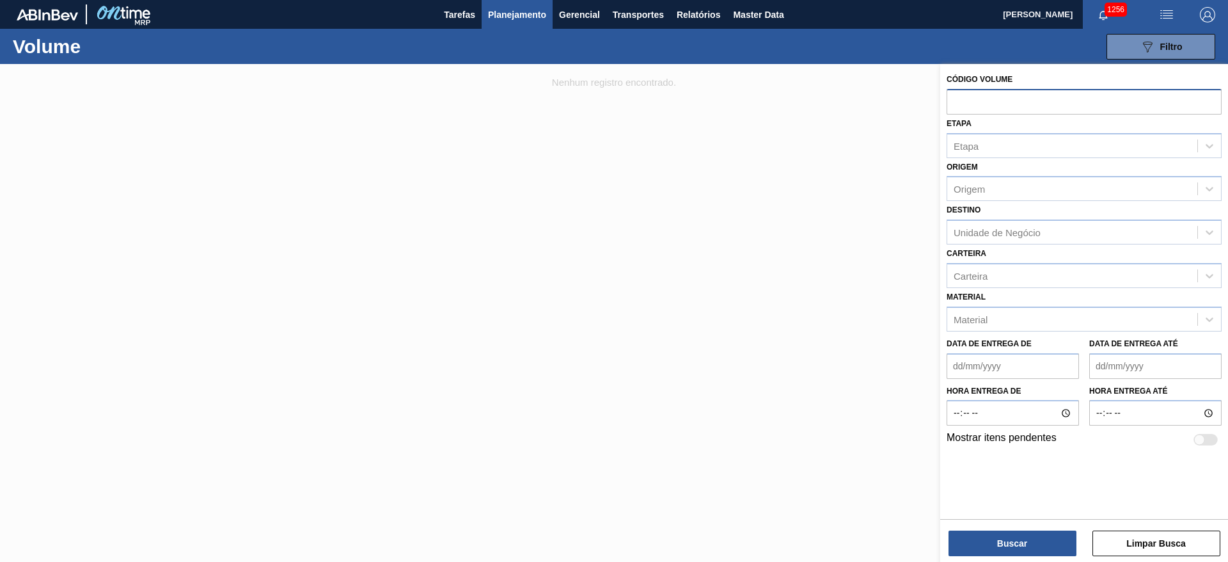
click at [980, 99] on input "text" at bounding box center [1084, 101] width 275 height 24
paste input "625513"
type input "625513"
click at [1011, 539] on button "Buscar" at bounding box center [1013, 543] width 128 height 26
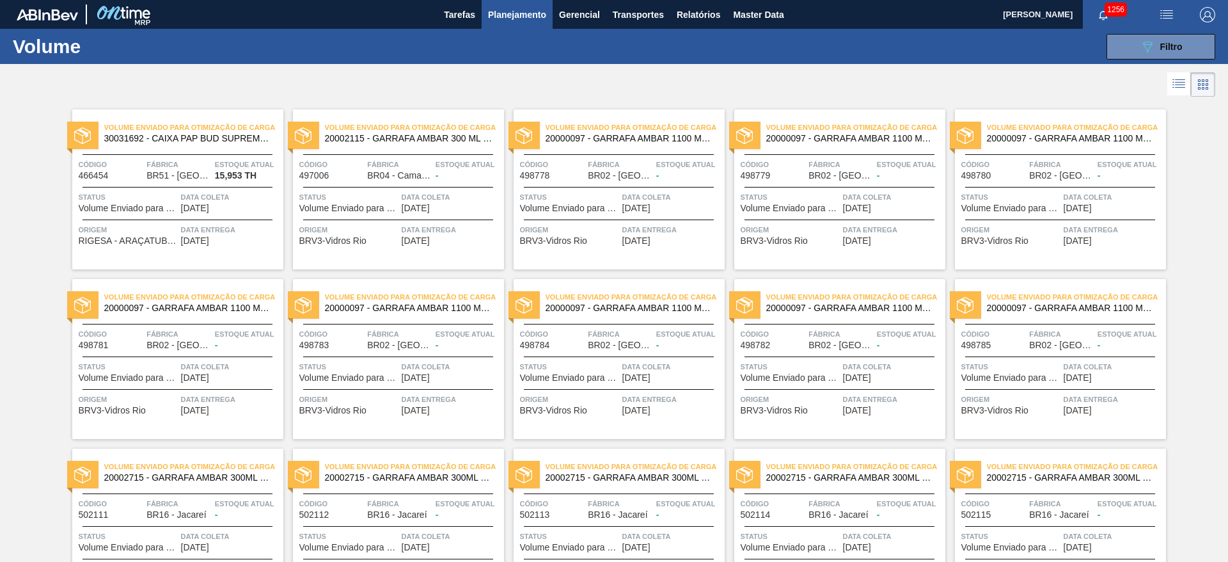
click at [1177, 80] on icon at bounding box center [1180, 79] width 10 height 1
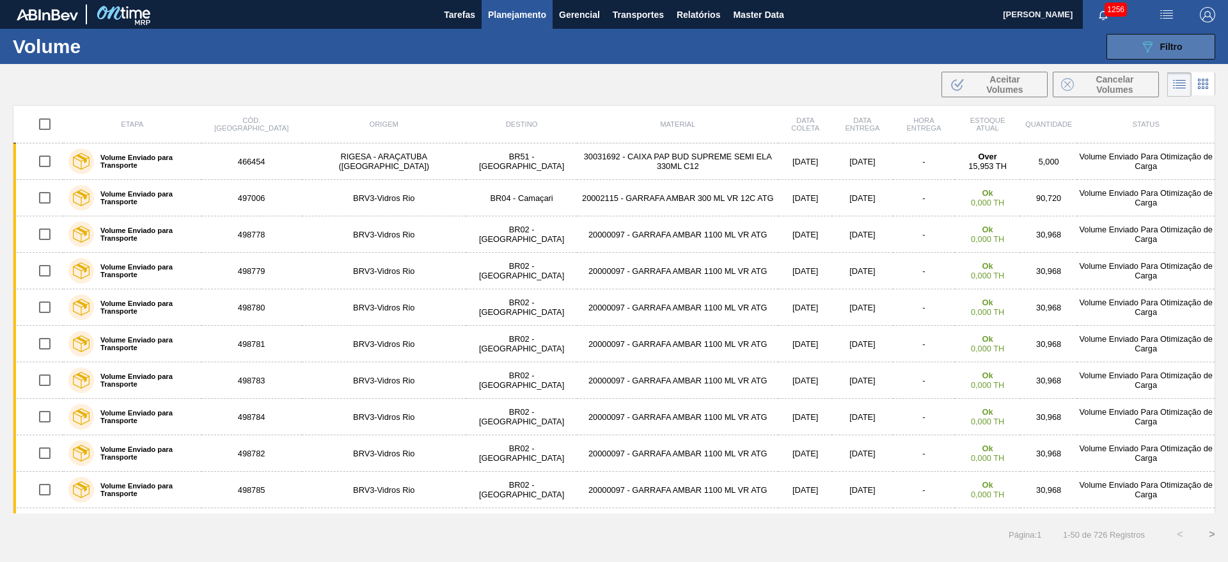
click at [1164, 51] on span "Filtro" at bounding box center [1172, 47] width 22 height 10
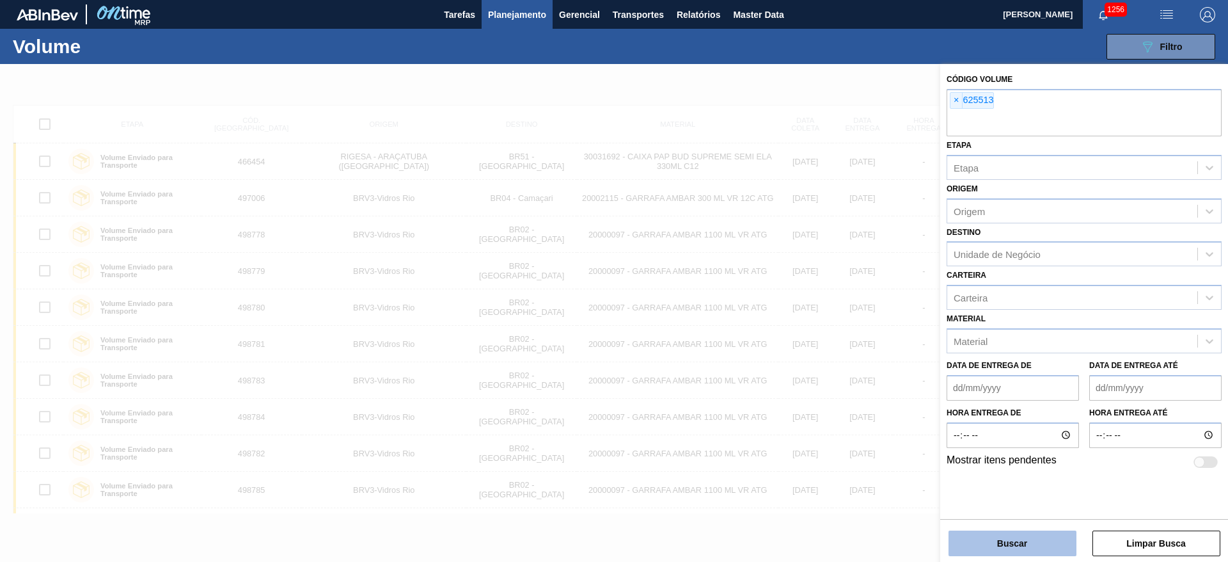
click at [1018, 546] on button "Buscar" at bounding box center [1013, 543] width 128 height 26
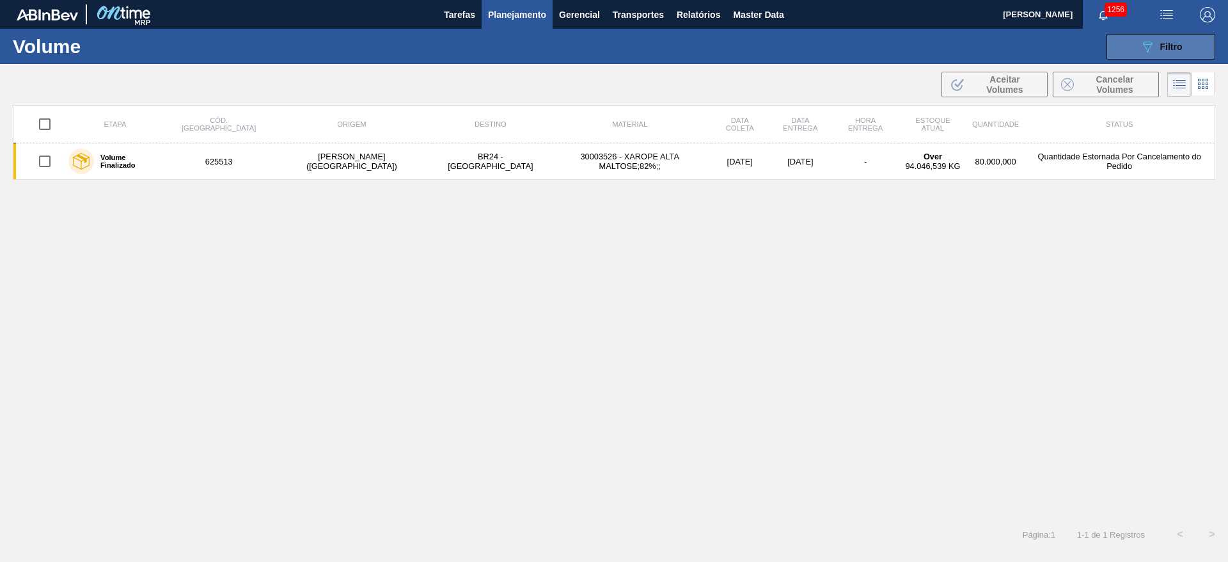
click at [1171, 42] on span "Filtro" at bounding box center [1172, 47] width 22 height 10
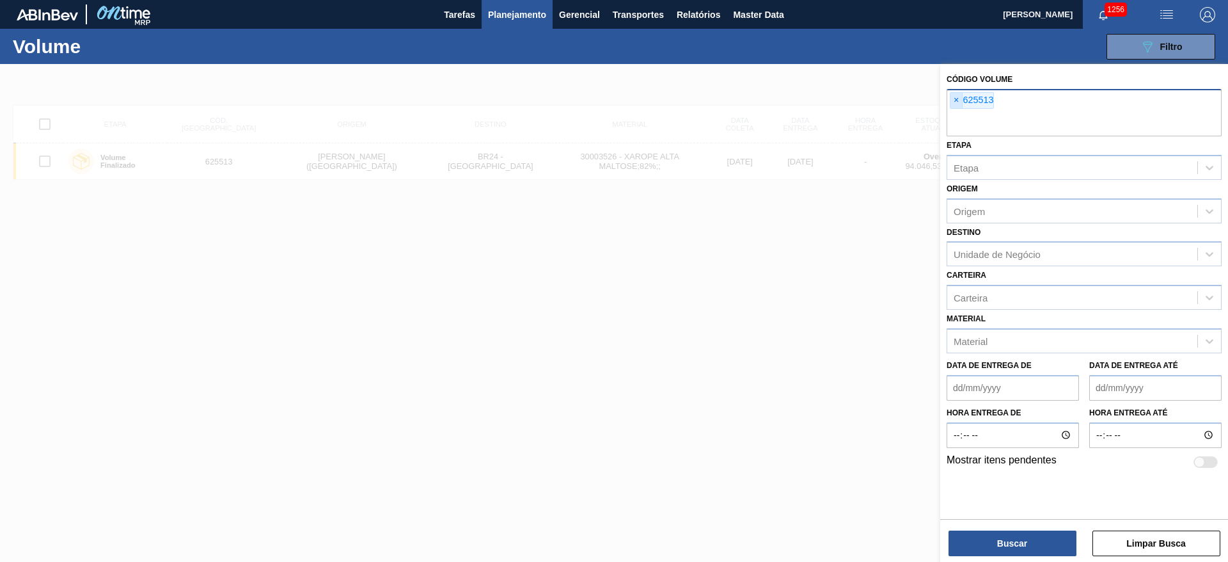
click at [958, 99] on span "×" at bounding box center [957, 100] width 12 height 15
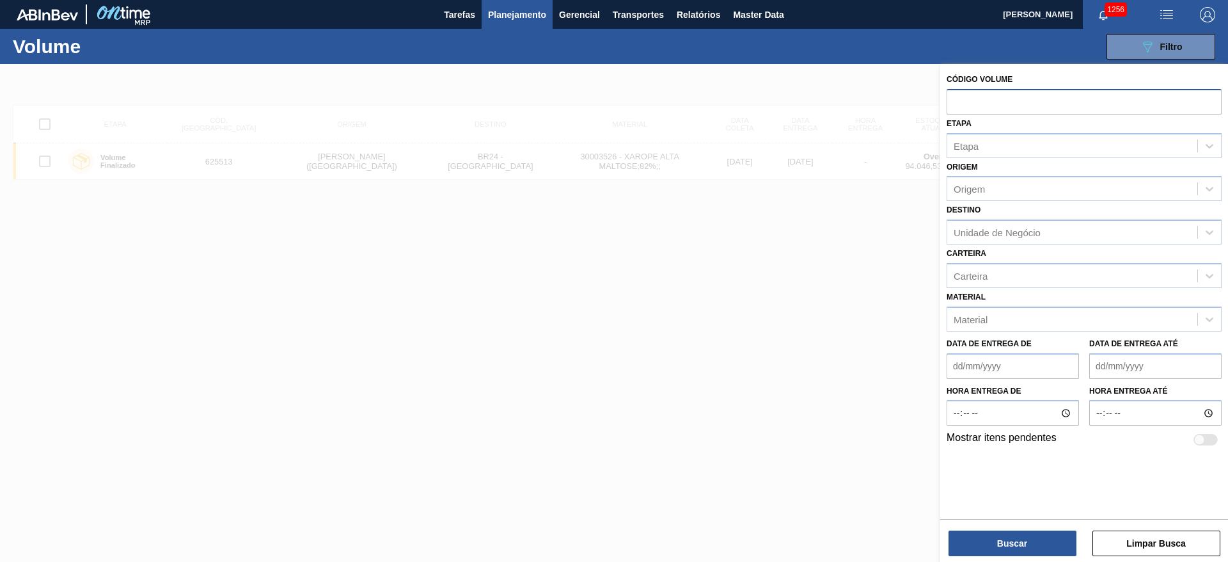
paste input "625522"
type input "625522"
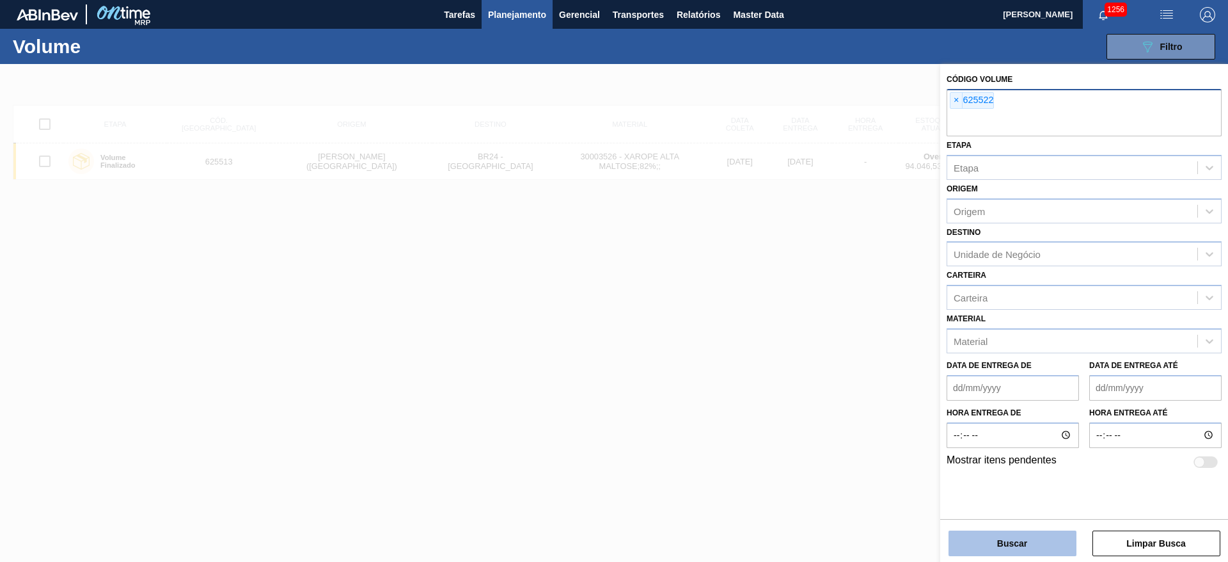
click at [996, 536] on button "Buscar" at bounding box center [1013, 543] width 128 height 26
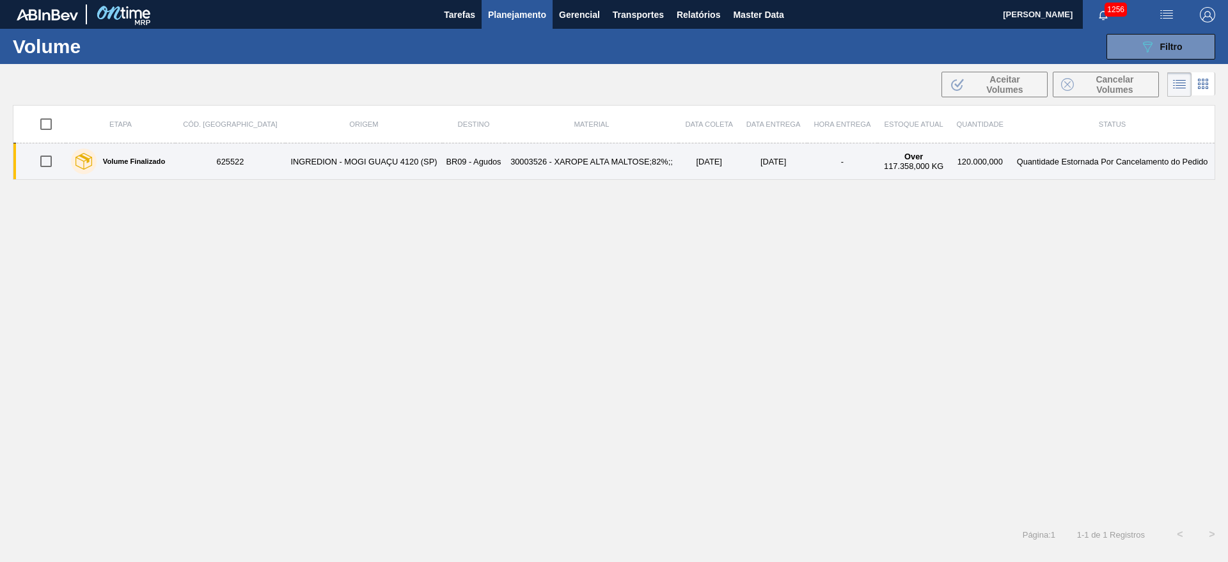
click at [378, 159] on td "INGREDION - MOGI GUAÇU 4120 (SP)" at bounding box center [363, 161] width 157 height 36
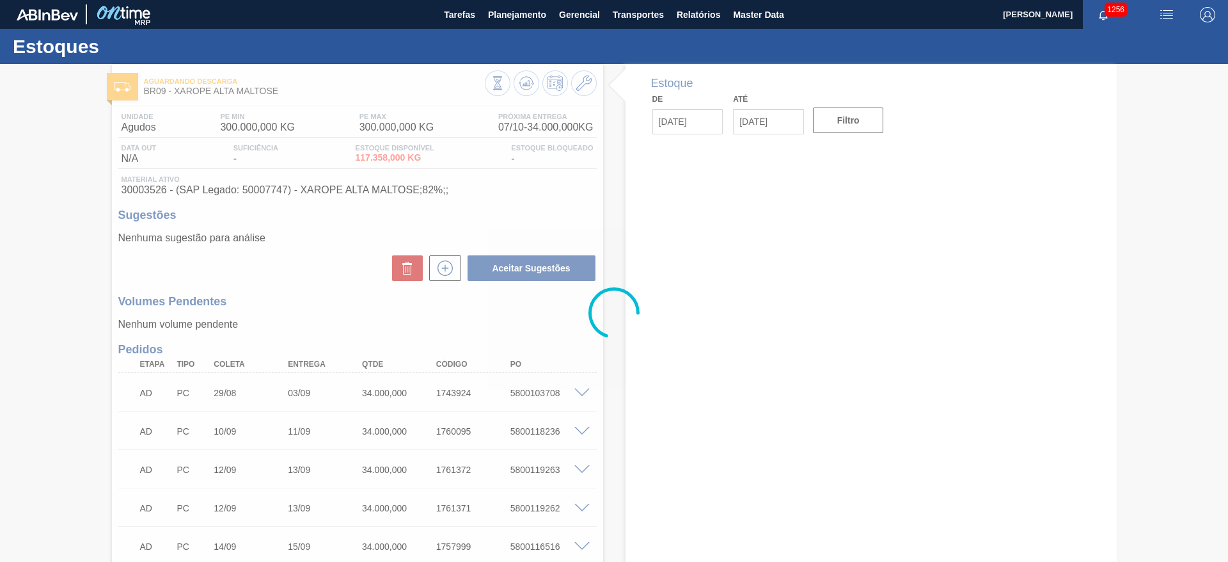
type input "[DATE]"
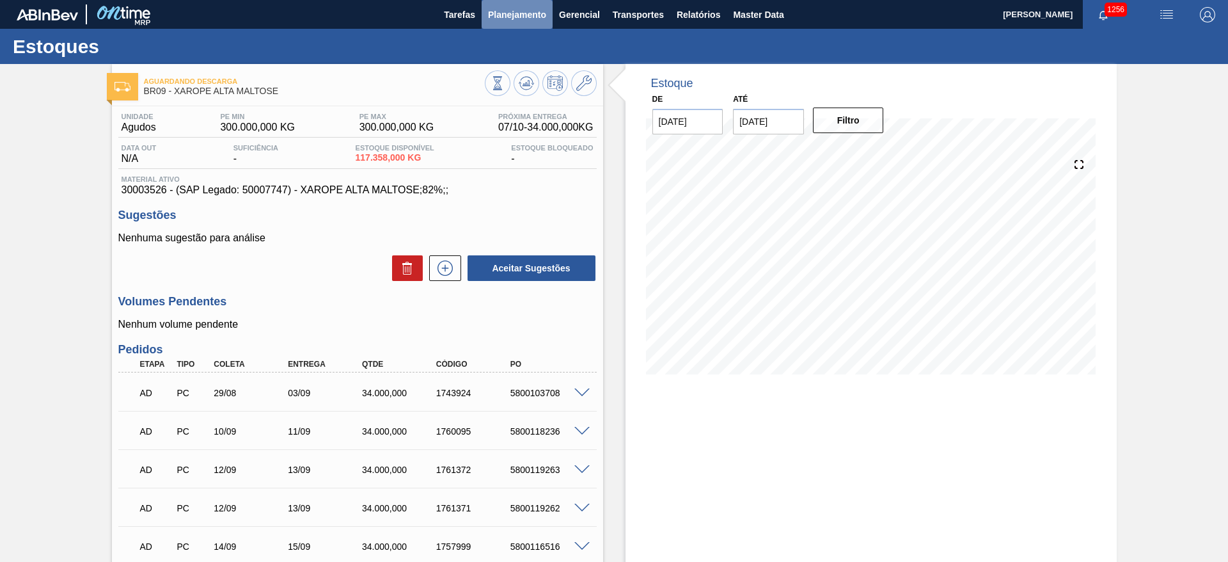
click at [523, 20] on span "Planejamento" at bounding box center [517, 14] width 58 height 15
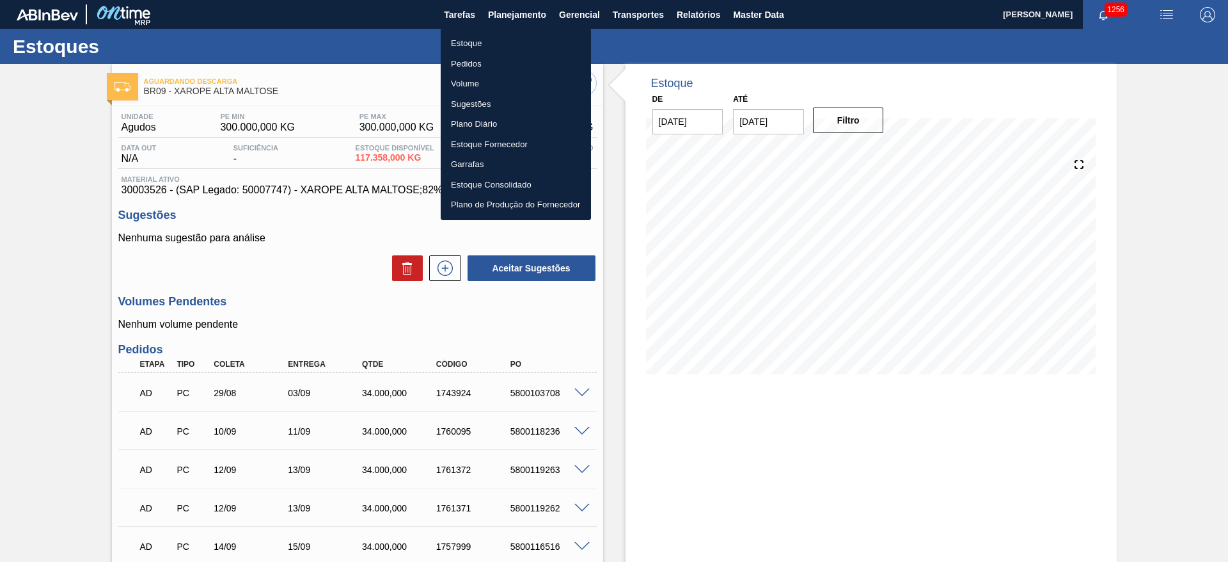
click at [455, 59] on li "Pedidos" at bounding box center [516, 64] width 150 height 20
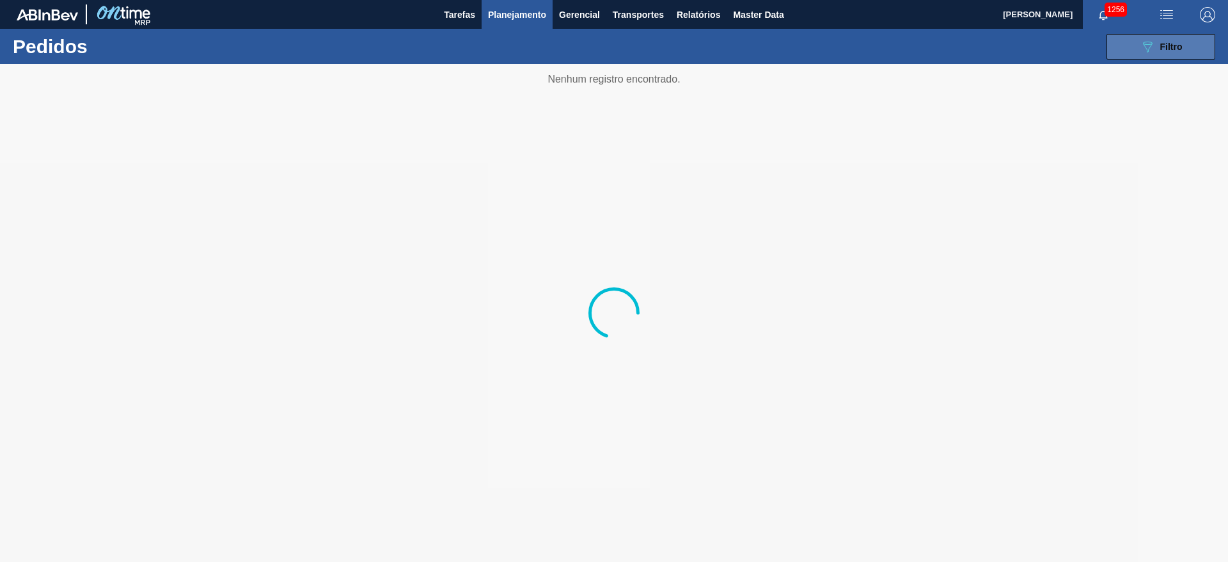
click at [1161, 46] on span "Filtro" at bounding box center [1172, 47] width 22 height 10
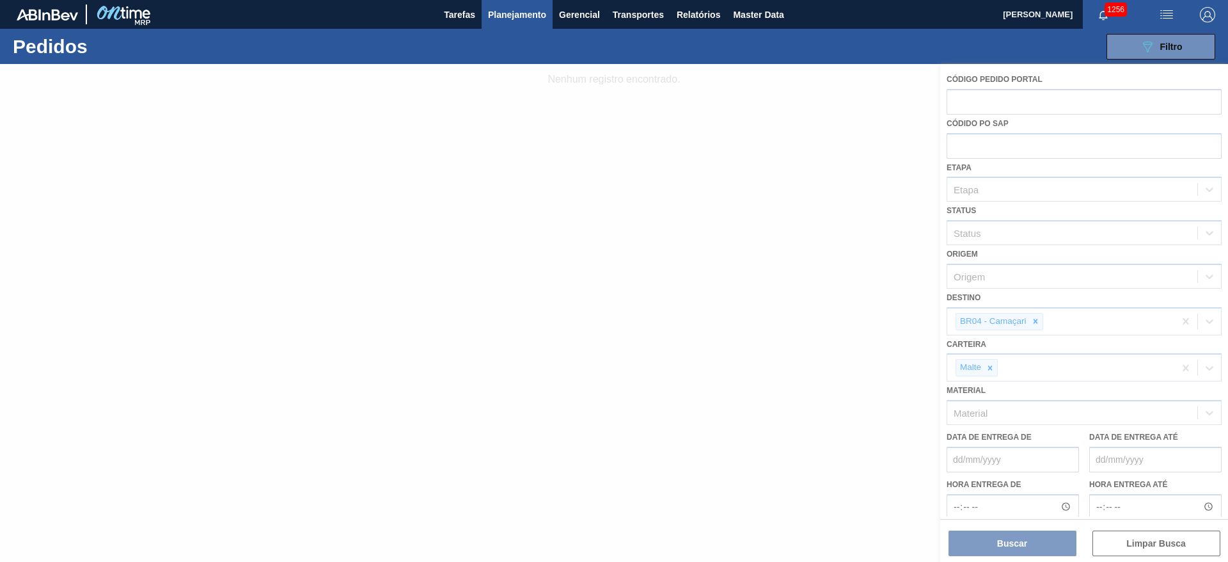
click at [523, 13] on span "Planejamento" at bounding box center [517, 14] width 58 height 15
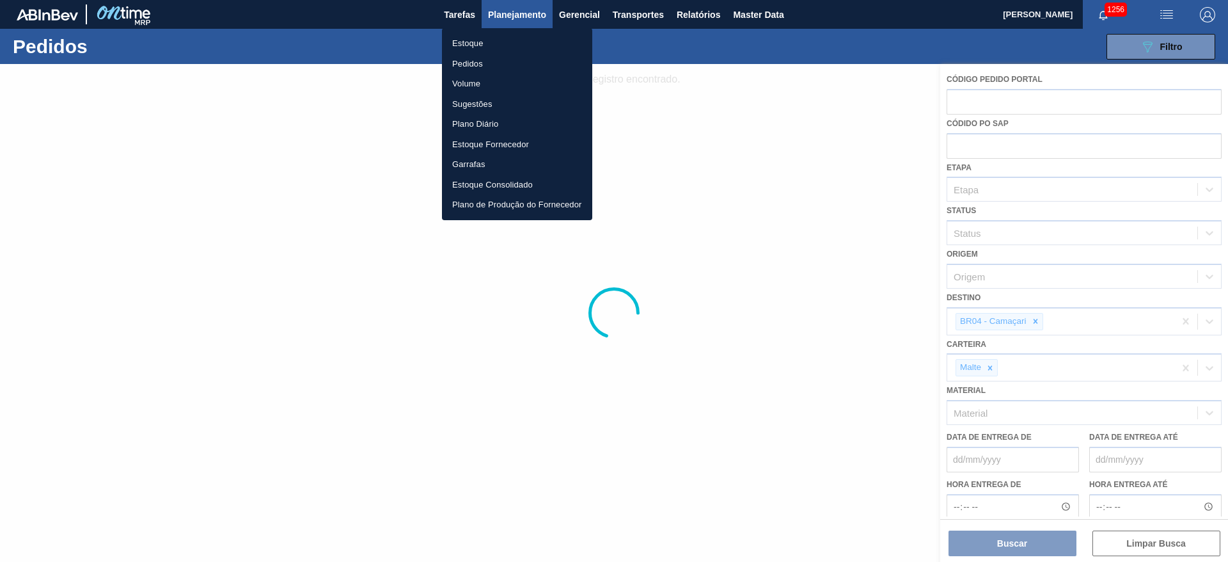
click at [463, 81] on li "Volume" at bounding box center [517, 84] width 150 height 20
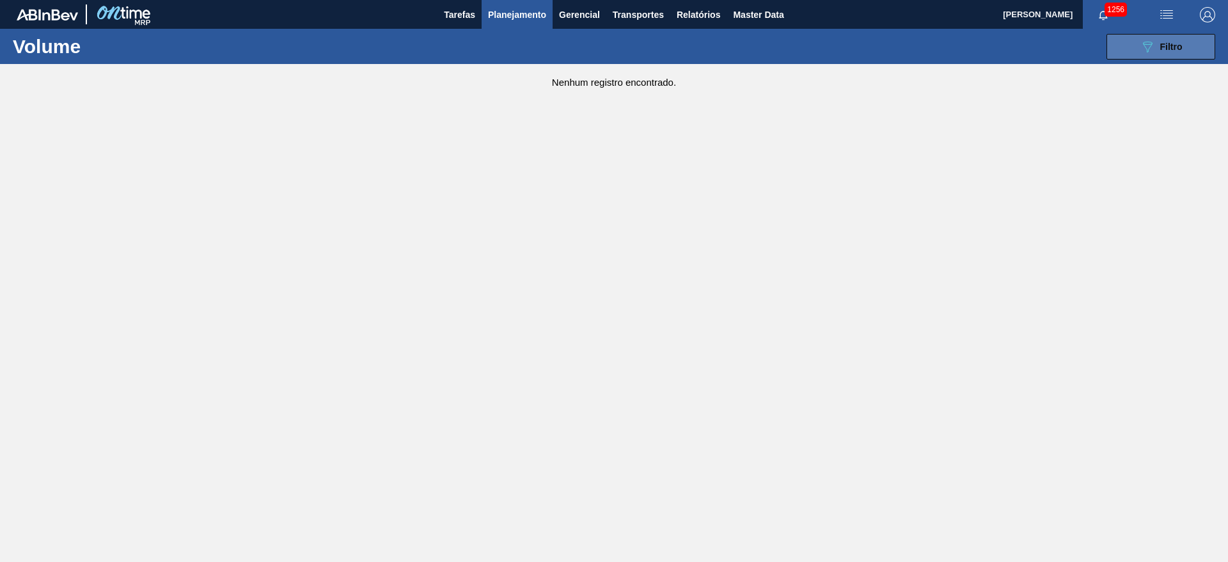
click at [1153, 49] on icon "089F7B8B-B2A5-4AFE-B5C0-19BA573D28AC" at bounding box center [1147, 46] width 15 height 15
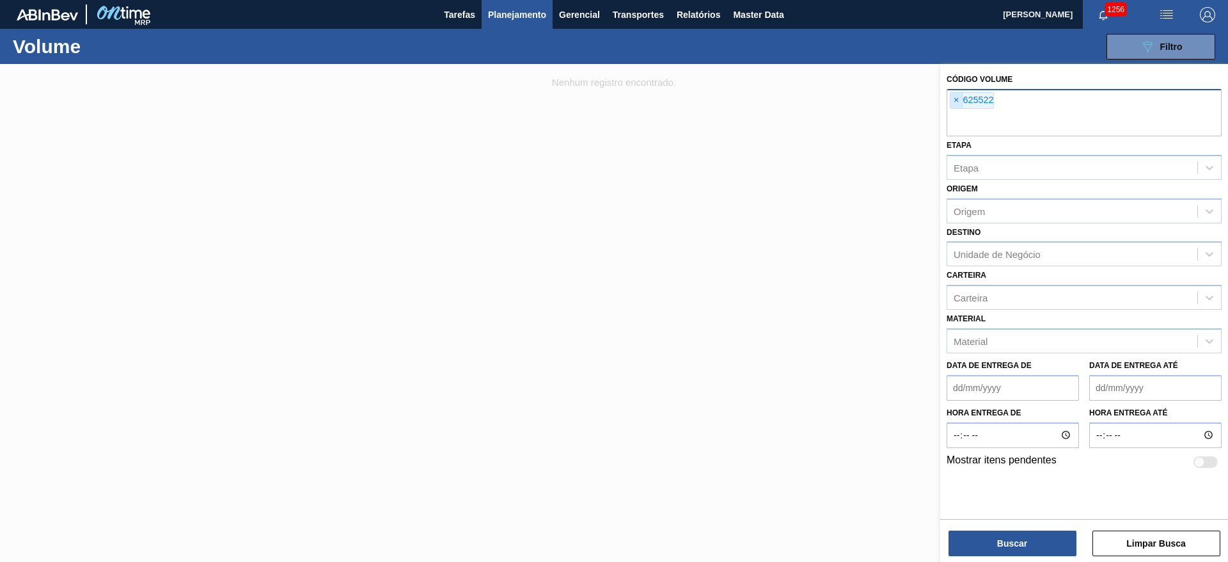
click at [956, 99] on span "×" at bounding box center [957, 100] width 12 height 15
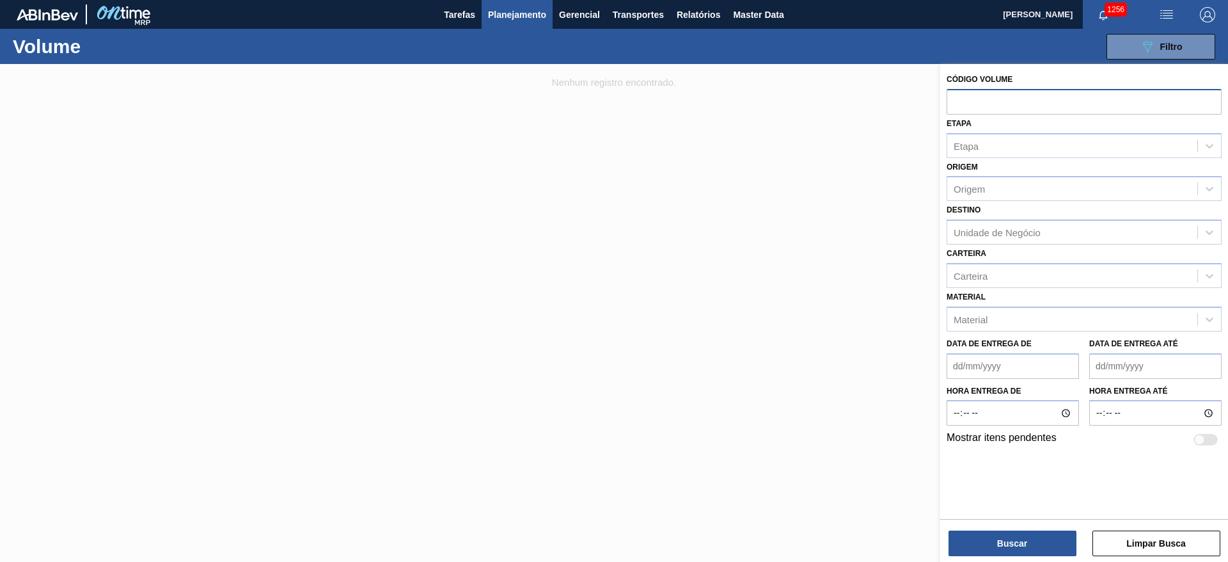
paste input "625387"
type input "625387"
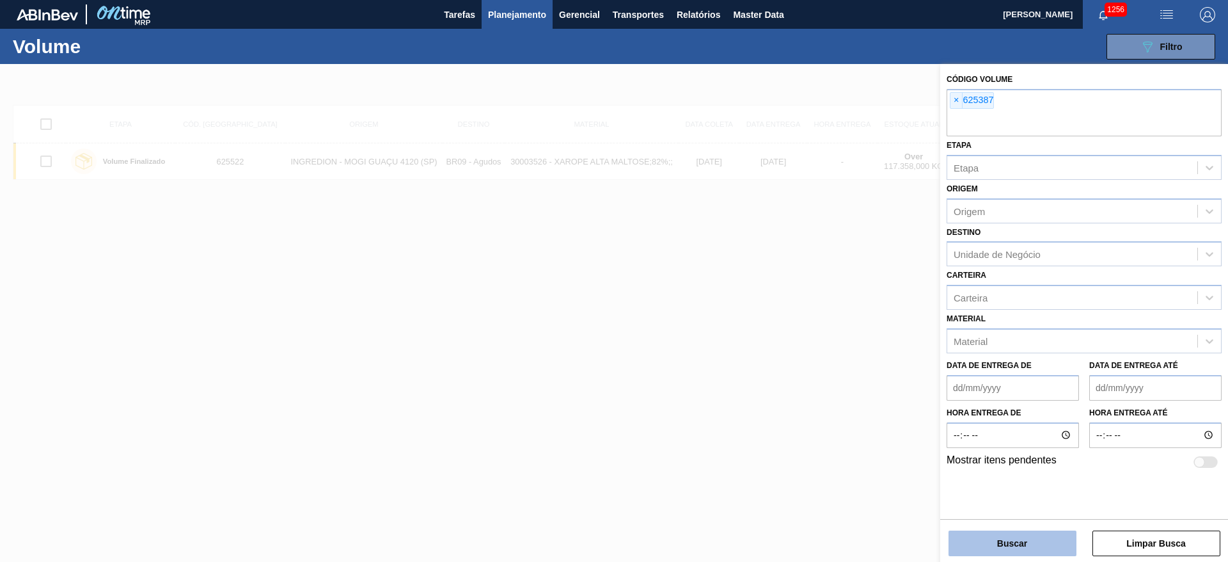
click at [1029, 539] on button "Buscar" at bounding box center [1013, 543] width 128 height 26
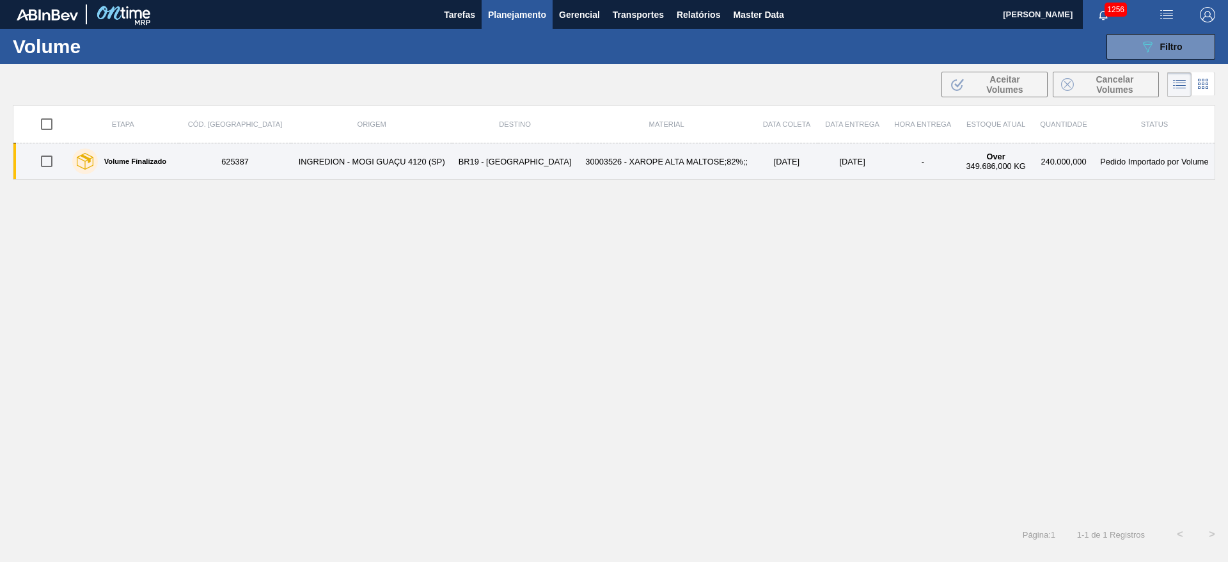
click at [418, 156] on td "INGREDION - MOGI GUAÇU 4120 (SP)" at bounding box center [371, 161] width 161 height 36
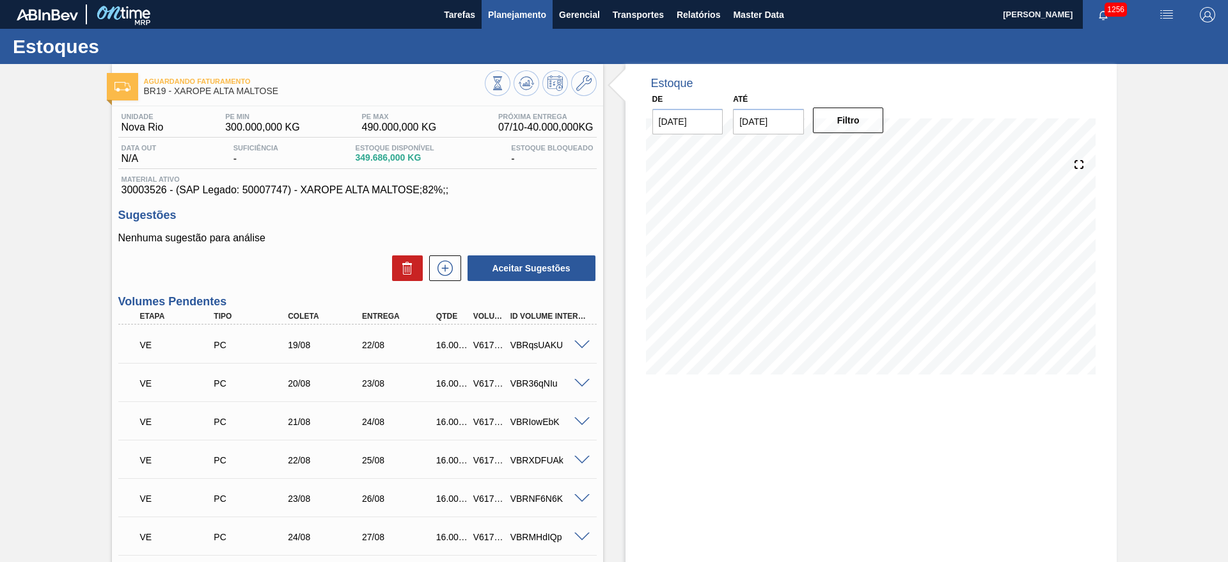
click at [502, 10] on span "Planejamento" at bounding box center [517, 14] width 58 height 15
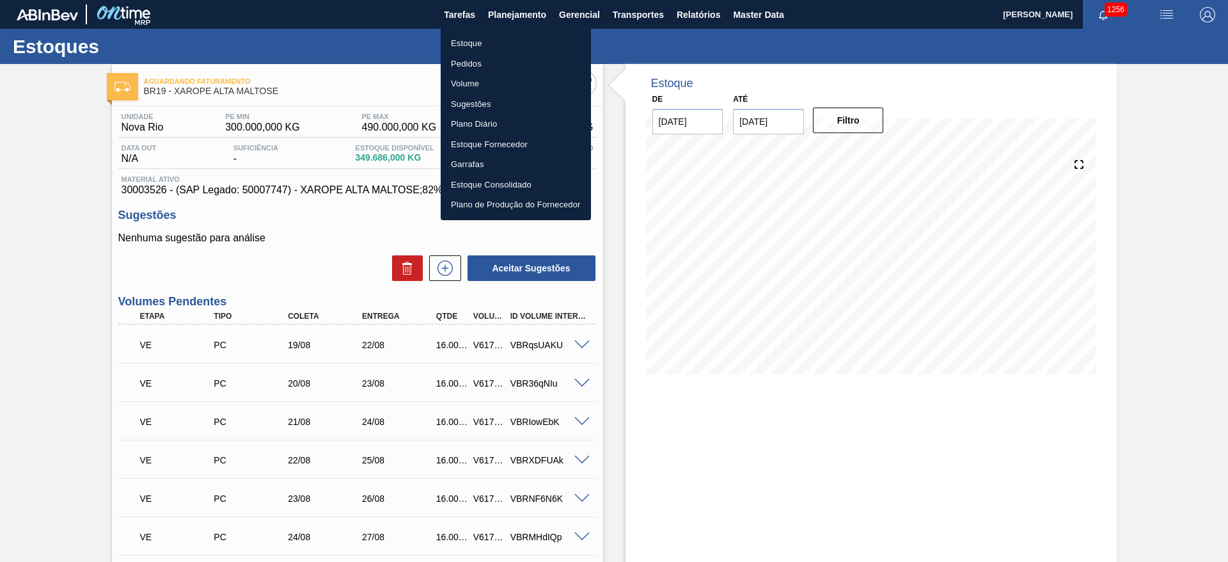
click at [468, 63] on li "Pedidos" at bounding box center [516, 64] width 150 height 20
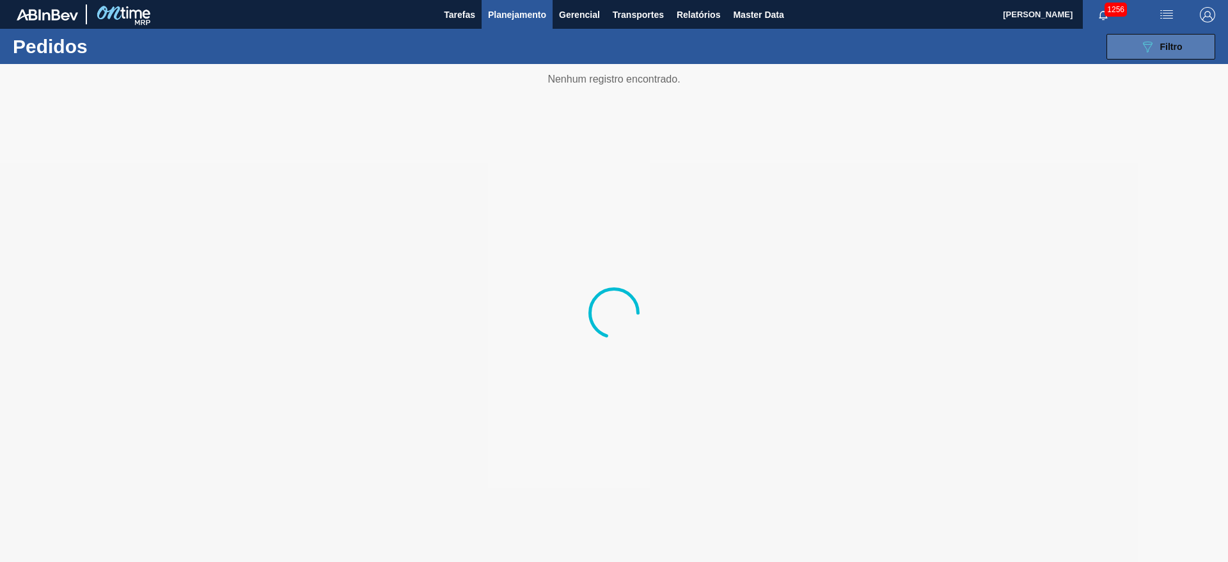
click at [1170, 52] on div "089F7B8B-B2A5-4AFE-B5C0-19BA573D28AC Filtro" at bounding box center [1161, 46] width 43 height 15
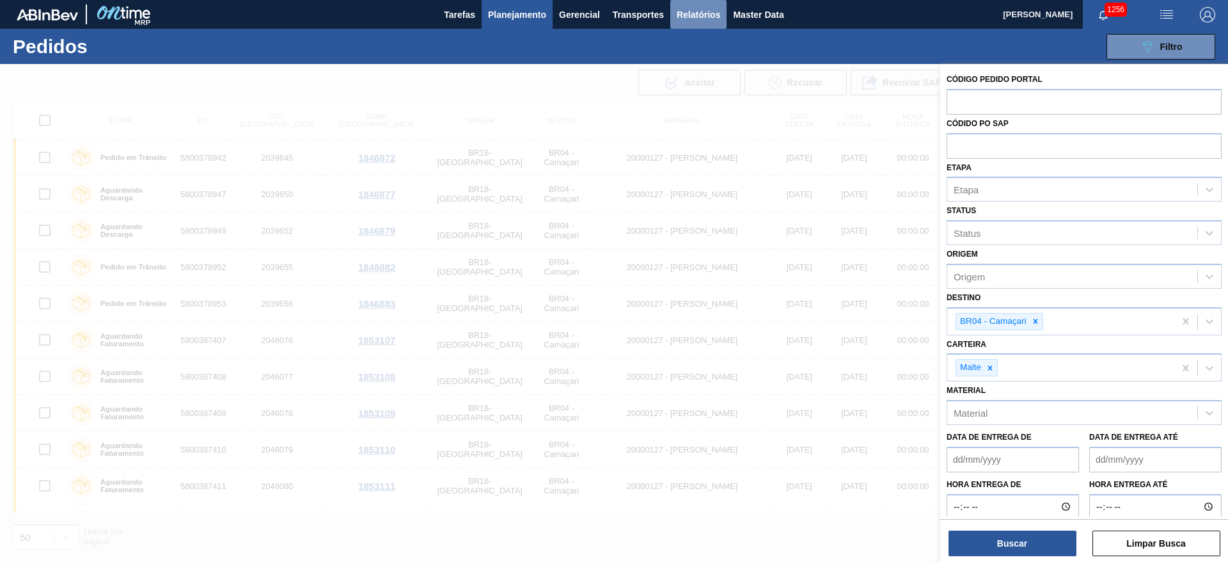
click at [696, 14] on span "Relatórios" at bounding box center [699, 14] width 44 height 15
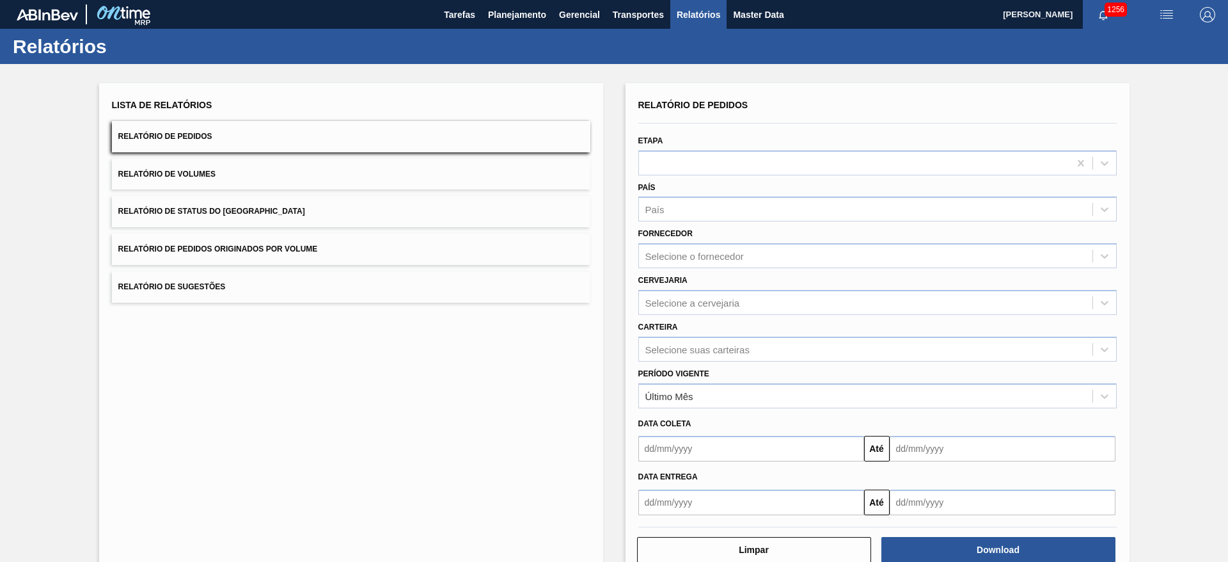
click at [171, 215] on button "Relatório de Status do [GEOGRAPHIC_DATA]" at bounding box center [351, 211] width 479 height 31
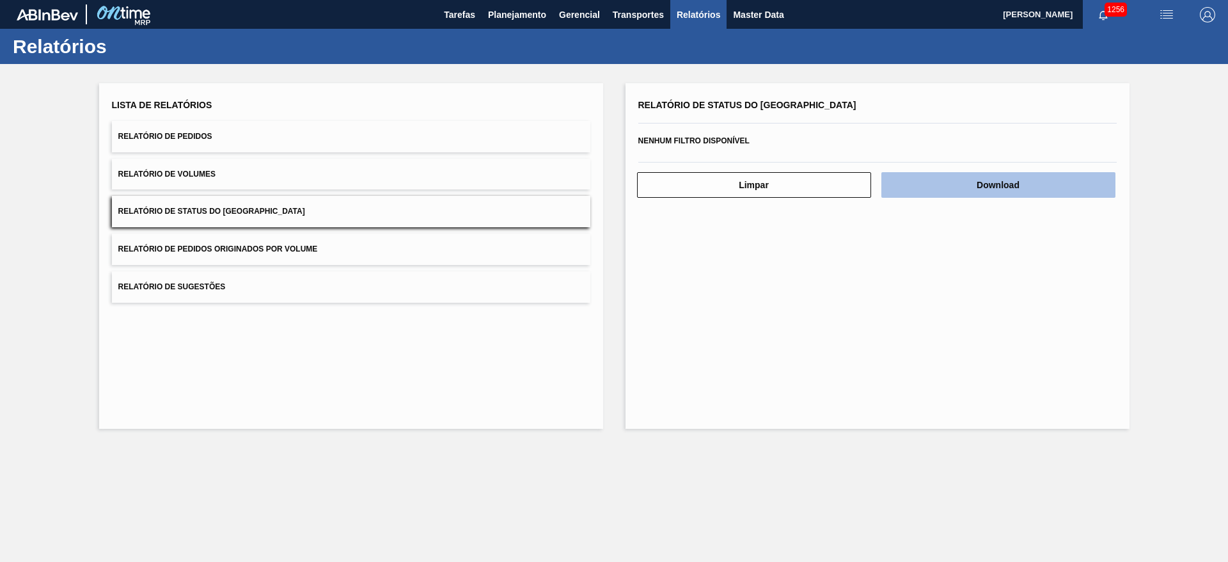
click at [971, 186] on button "Download" at bounding box center [999, 185] width 234 height 26
